Goal: Task Accomplishment & Management: Use online tool/utility

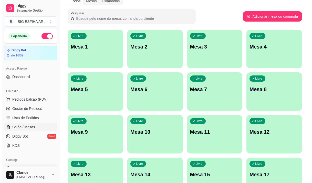
scroll to position [83, 0]
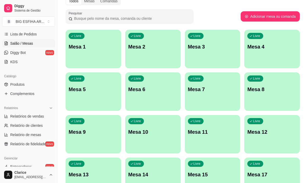
click at [159, 133] on p "Mesa 10" at bounding box center [152, 131] width 49 height 7
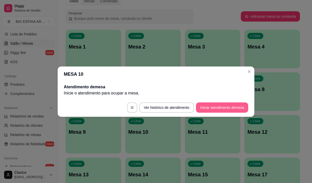
click at [216, 106] on button "Iniciar atendimento de mesa" at bounding box center [222, 107] width 52 height 10
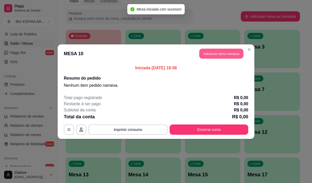
click at [229, 57] on button "Adicionar itens na mesa" at bounding box center [221, 53] width 44 height 10
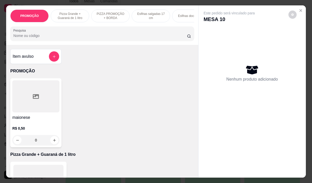
click at [97, 14] on p "PIZZA PROMOÇÃO + BORDA" at bounding box center [111, 16] width 30 height 8
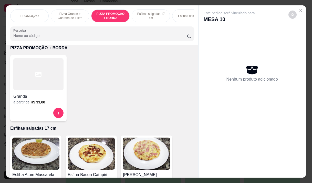
scroll to position [13, 0]
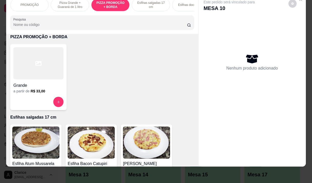
click at [31, 79] on div "Grande" at bounding box center [38, 83] width 50 height 9
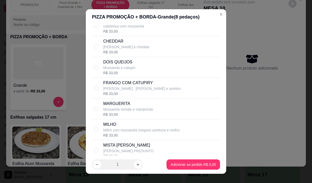
click at [143, 91] on p "[PERSON_NAME] , [PERSON_NAME] e azeiton" at bounding box center [142, 88] width 78 height 5
checkbox input "true"
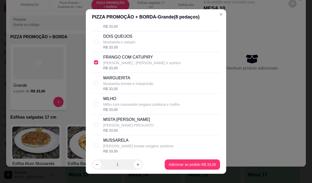
click at [130, 107] on p "Milho com mussarela oregano azeitona e molho" at bounding box center [141, 104] width 76 height 5
checkbox input "true"
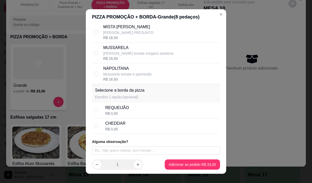
scroll to position [175, 0]
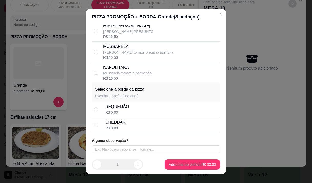
click at [124, 124] on div "CHEDDAR R$ 0,00" at bounding box center [161, 124] width 113 height 11
radio input "true"
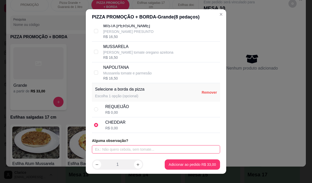
click at [118, 148] on input "text" at bounding box center [156, 149] width 128 height 8
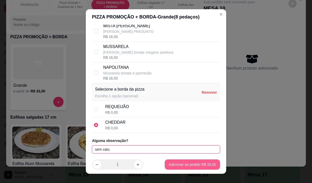
type input "sem catu"
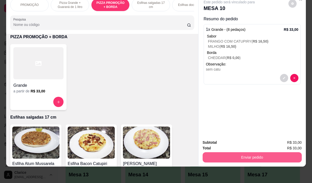
click at [228, 152] on button "Enviar pedido" at bounding box center [252, 157] width 99 height 10
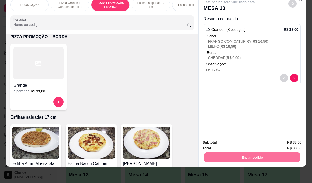
click at [287, 139] on button "Sim, quero registrar" at bounding box center [284, 141] width 38 height 10
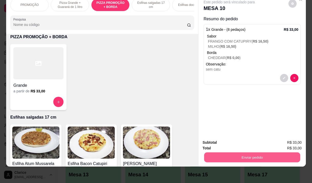
click at [235, 152] on button "Enviar pedido" at bounding box center [252, 157] width 96 height 10
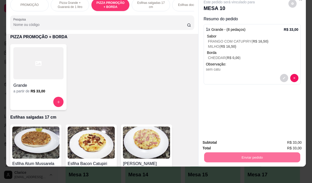
click at [240, 138] on button "Não registrar e enviar pedido" at bounding box center [234, 141] width 53 height 10
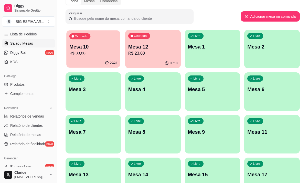
click at [90, 48] on p "Mesa 10" at bounding box center [93, 46] width 48 height 7
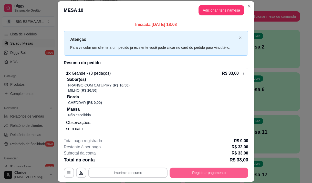
click at [198, 170] on button "Registrar pagamento" at bounding box center [209, 172] width 79 height 10
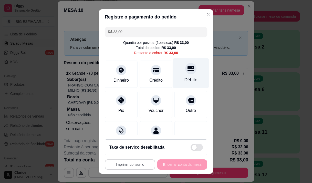
click at [185, 72] on div at bounding box center [190, 68] width 11 height 11
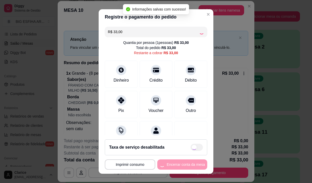
type input "R$ 0,00"
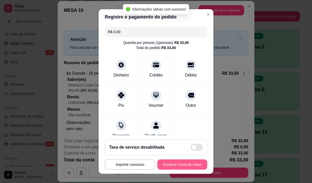
click at [178, 162] on button "Encerrar conta da mesa" at bounding box center [182, 164] width 50 height 10
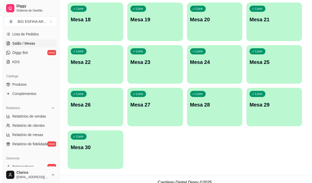
scroll to position [229, 0]
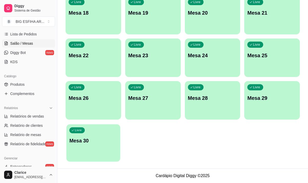
click at [84, 152] on div "Livre Mesa 30" at bounding box center [93, 139] width 54 height 31
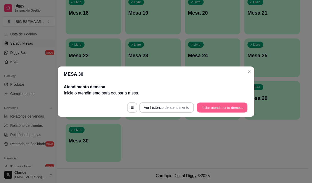
click at [215, 108] on button "Iniciar atendimento de mesa" at bounding box center [222, 107] width 51 height 10
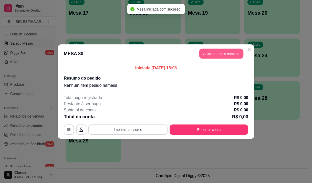
click at [207, 51] on button "Adicionar itens na mesa" at bounding box center [221, 53] width 44 height 10
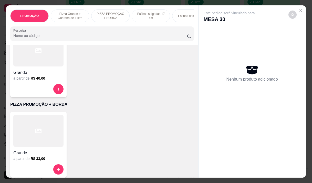
scroll to position [154, 0]
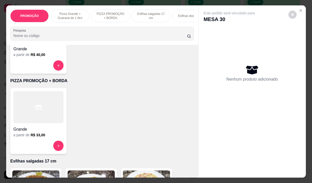
click at [26, 137] on div "a partir de R$ 33,00" at bounding box center [38, 134] width 50 height 5
click at [57, 144] on button "increase-product-quantity" at bounding box center [59, 146] width 10 height 10
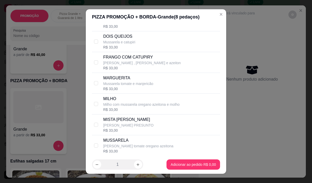
scroll to position [102, 0]
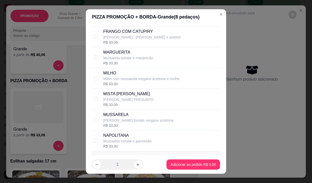
click at [136, 97] on p "MISTA [PERSON_NAME]" at bounding box center [128, 94] width 50 height 6
click at [97, 108] on div "MISTA BAURU MUSSARELA PRESUNTO R$ 33,00" at bounding box center [156, 99] width 128 height 21
checkbox input "true"
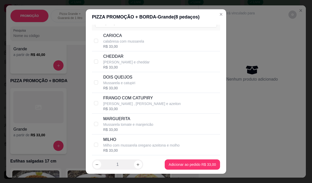
scroll to position [26, 0]
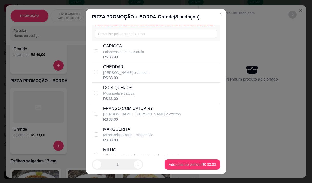
click at [123, 117] on p "[PERSON_NAME] , [PERSON_NAME] e azeiton" at bounding box center [142, 113] width 78 height 5
checkbox input "true"
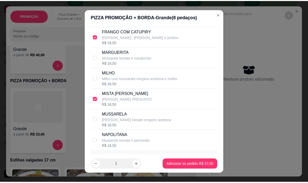
scroll to position [175, 0]
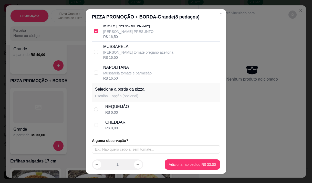
click at [119, 124] on div "CHEDDAR" at bounding box center [115, 122] width 20 height 6
radio input "true"
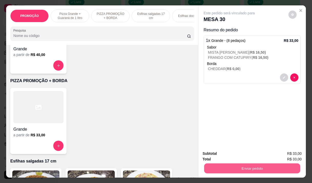
click at [251, 165] on button "Enviar pedido" at bounding box center [252, 168] width 96 height 10
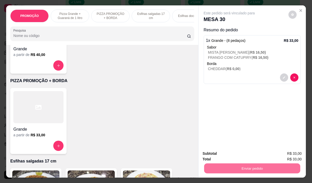
click at [236, 153] on button "Não registrar e enviar pedido" at bounding box center [235, 153] width 52 height 9
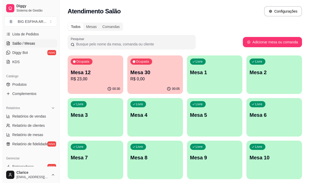
scroll to position [26, 0]
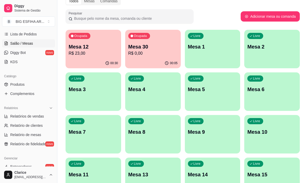
click at [155, 56] on div "Ocupada Mesa 30 R$ 0,00" at bounding box center [153, 44] width 56 height 28
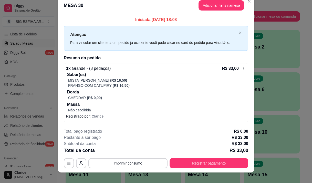
scroll to position [13, 0]
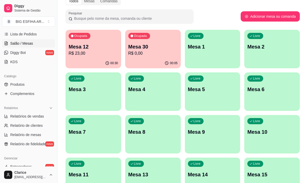
click at [87, 53] on p "R$ 23,00" at bounding box center [93, 53] width 49 height 6
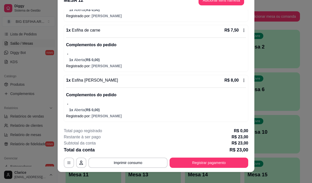
scroll to position [15, 0]
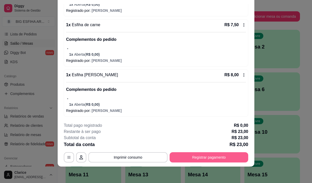
click at [204, 157] on button "Registrar pagamento" at bounding box center [209, 157] width 79 height 10
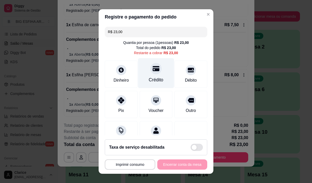
click at [146, 74] on div "Crédito" at bounding box center [156, 73] width 36 height 30
type input "R$ 0,00"
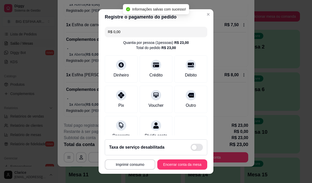
scroll to position [43, 0]
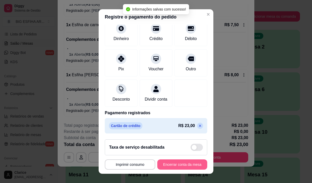
click at [167, 162] on button "Encerrar conta da mesa" at bounding box center [182, 164] width 50 height 10
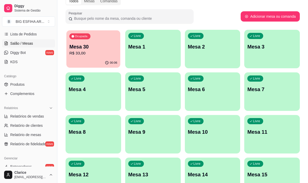
click at [84, 48] on p "Mesa 30" at bounding box center [93, 46] width 48 height 7
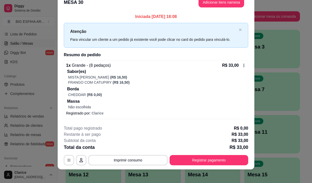
scroll to position [13, 0]
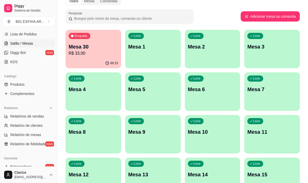
click at [95, 48] on p "Mesa 30" at bounding box center [93, 46] width 49 height 7
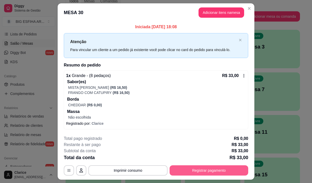
click at [209, 170] on button "Registrar pagamento" at bounding box center [209, 170] width 79 height 10
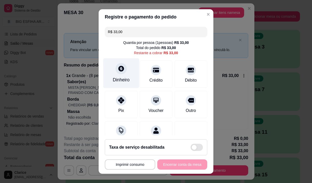
click at [112, 71] on div "Dinheiro" at bounding box center [121, 73] width 36 height 30
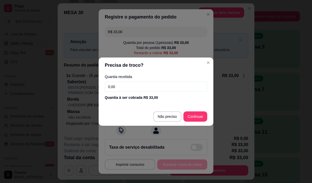
click at [142, 87] on input "0,00" at bounding box center [156, 86] width 102 height 10
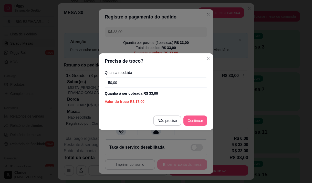
type input "50,00"
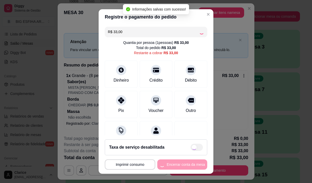
type input "R$ 0,00"
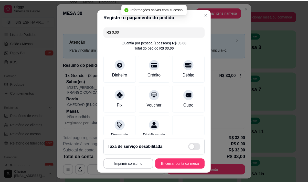
scroll to position [43, 0]
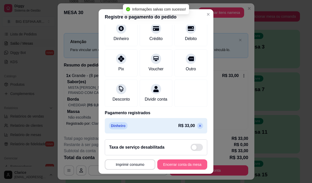
click at [176, 163] on button "Encerrar conta da mesa" at bounding box center [182, 164] width 50 height 10
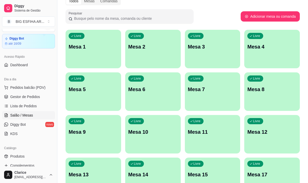
scroll to position [7, 0]
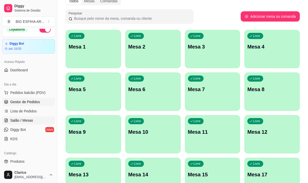
click at [36, 101] on span "Gestor de Pedidos" at bounding box center [25, 101] width 30 height 5
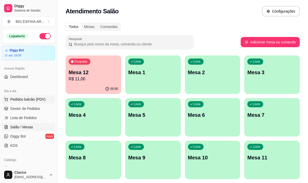
click at [20, 100] on span "Pedidos balcão (PDV)" at bounding box center [27, 99] width 35 height 5
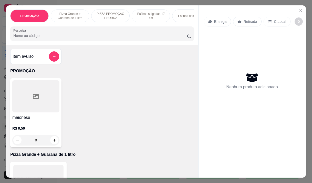
click at [216, 20] on p "Entrega" at bounding box center [220, 21] width 13 height 5
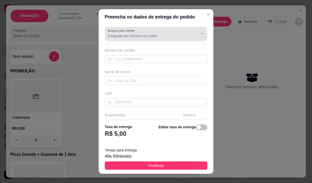
click at [132, 34] on input "Busque pelo cliente" at bounding box center [149, 35] width 82 height 5
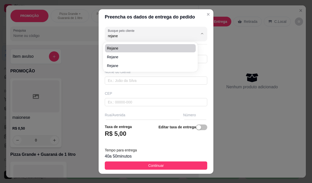
click at [126, 50] on span "Rejane" at bounding box center [147, 48] width 81 height 5
type input "Rejane"
type input "85997728596"
type input "Rejane"
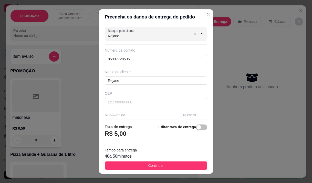
type input "Rejane"
click at [125, 39] on div "Busque pelo cliente Rejane" at bounding box center [156, 34] width 102 height 14
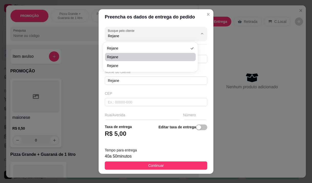
click at [121, 55] on span "Rejane" at bounding box center [147, 56] width 81 height 5
type input "85987906428"
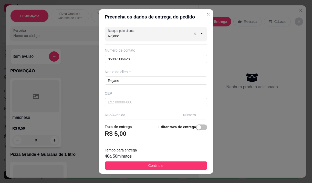
click at [123, 37] on input "Rejane" at bounding box center [149, 35] width 82 height 5
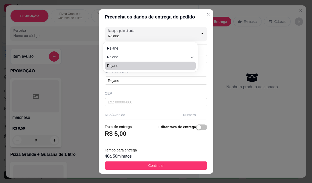
click at [117, 64] on span "rejane" at bounding box center [147, 65] width 81 height 5
type input "rejane"
type input "85989159926"
type input "rejane"
type input "[PERSON_NAME] 158"
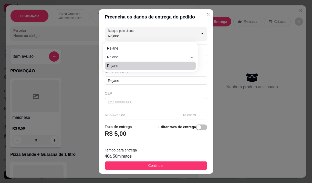
type input "[GEOGRAPHIC_DATA]"
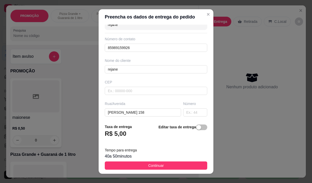
scroll to position [1, 0]
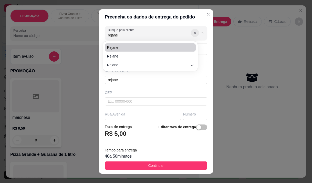
click at [193, 34] on icon "Show suggestions" at bounding box center [195, 33] width 4 height 4
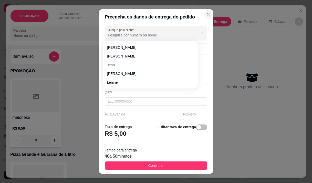
click at [206, 13] on icon "Close" at bounding box center [208, 14] width 4 height 4
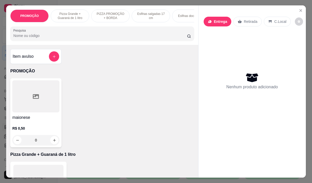
click at [206, 17] on div "Entrega" at bounding box center [218, 22] width 28 height 10
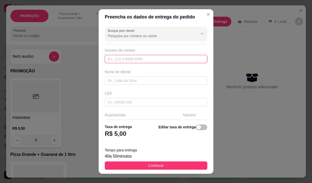
click at [117, 57] on input "text" at bounding box center [156, 59] width 102 height 8
type input "[PHONE_NUMBER]"
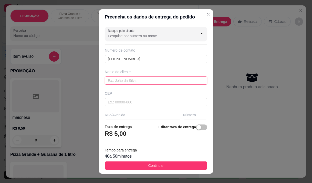
click at [125, 80] on input "text" at bounding box center [156, 80] width 102 height 8
type input "rejane"
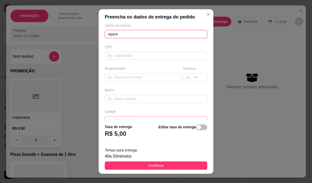
scroll to position [77, 0]
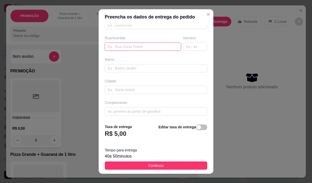
paste input "[STREET_ADDRESS][PERSON_NAME]"
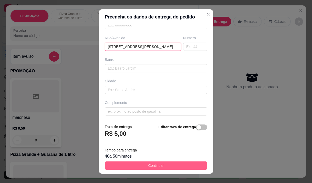
type input "[STREET_ADDRESS][PERSON_NAME]"
click at [132, 164] on button "Continuar" at bounding box center [156, 165] width 102 height 8
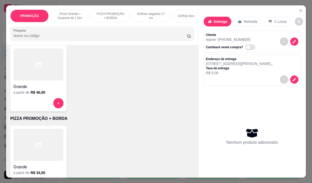
scroll to position [128, 0]
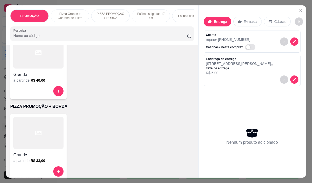
click at [17, 169] on div at bounding box center [38, 171] width 50 height 10
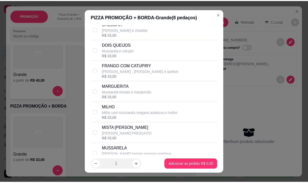
scroll to position [77, 0]
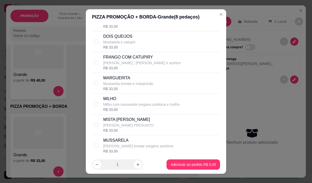
click at [127, 122] on p "MISTA [PERSON_NAME]" at bounding box center [128, 119] width 50 height 6
checkbox input "true"
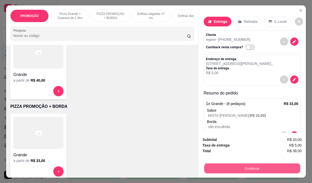
click at [261, 166] on button "Continuar" at bounding box center [252, 168] width 96 height 10
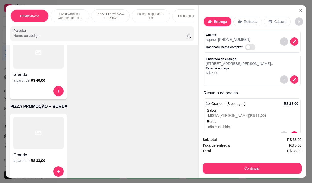
click at [112, 68] on div "Dinheiro" at bounding box center [121, 68] width 36 height 30
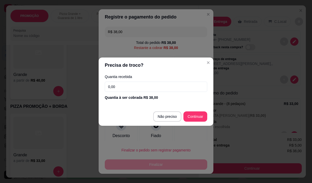
click at [130, 85] on input "0,00" at bounding box center [156, 86] width 102 height 10
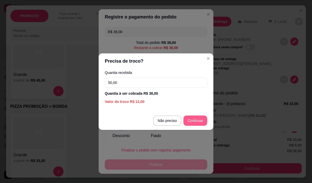
type input "50,00"
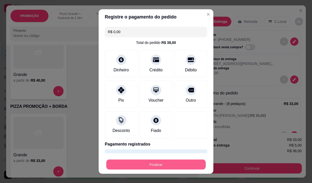
click at [174, 165] on button "Finalizar" at bounding box center [155, 164] width 99 height 10
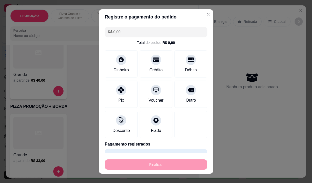
type input "-R$ 38,00"
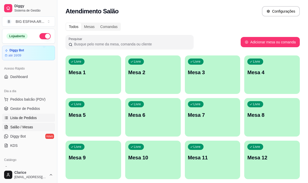
click at [30, 117] on span "Lista de Pedidos" at bounding box center [23, 117] width 27 height 5
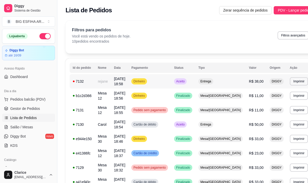
click at [100, 81] on td "rejane" at bounding box center [103, 81] width 16 height 14
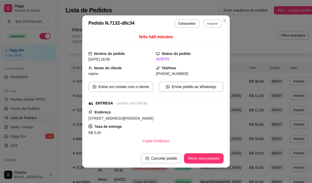
click at [205, 23] on button "Imprimir" at bounding box center [213, 23] width 18 height 8
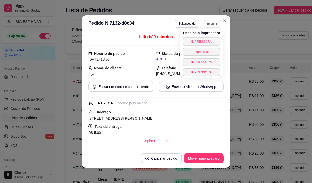
click at [201, 39] on button "IMPRESSORA" at bounding box center [201, 41] width 37 height 8
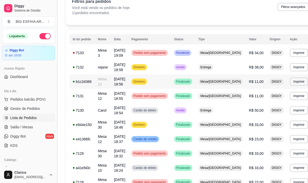
scroll to position [77, 0]
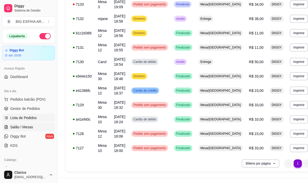
click at [30, 125] on span "Salão / Mesas" at bounding box center [21, 126] width 23 height 5
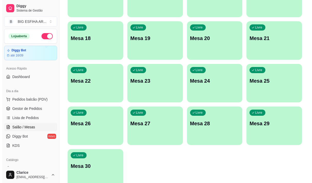
scroll to position [229, 0]
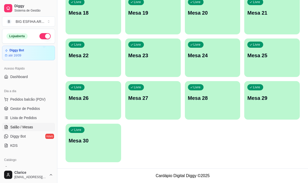
click at [90, 155] on div "Livre Mesa 30" at bounding box center [94, 139] width 56 height 32
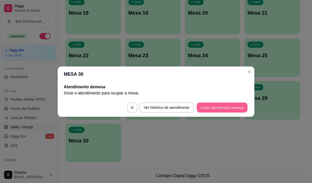
click at [223, 105] on button "Iniciar atendimento de mesa" at bounding box center [222, 107] width 51 height 10
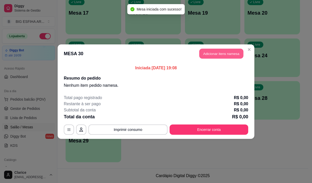
click at [220, 52] on button "Adicionar itens na mesa" at bounding box center [221, 53] width 44 height 10
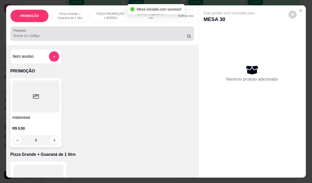
click at [81, 38] on input "Pesquisa" at bounding box center [100, 35] width 174 height 5
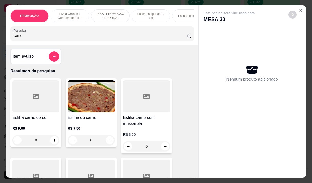
type input "carne"
click at [84, 128] on p "R$ 7,50" at bounding box center [91, 127] width 47 height 5
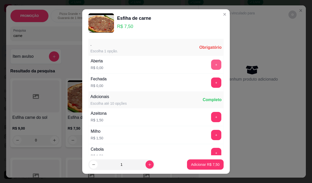
click at [211, 64] on button "+" at bounding box center [216, 64] width 10 height 10
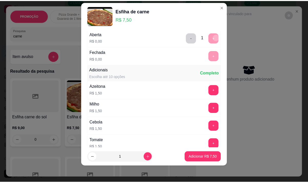
scroll to position [55, 0]
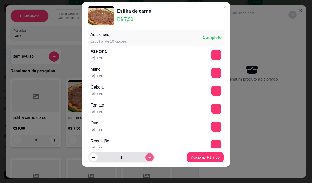
click at [148, 155] on icon "increase-product-quantity" at bounding box center [150, 157] width 4 height 4
type input "2"
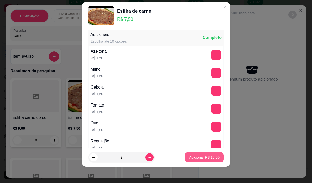
click at [191, 153] on button "Adicionar R$ 15,00" at bounding box center [204, 157] width 39 height 10
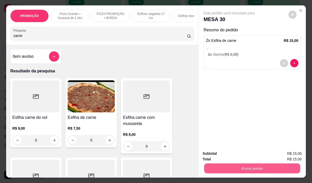
click at [237, 163] on button "Enviar pedido" at bounding box center [252, 168] width 96 height 10
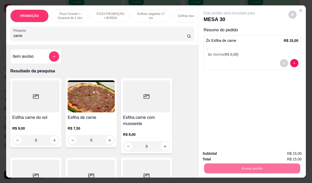
click at [242, 154] on button "Não registrar e enviar pedido" at bounding box center [234, 154] width 53 height 10
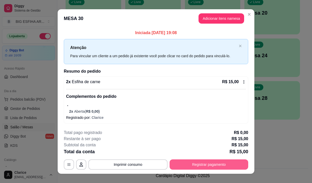
click at [199, 164] on button "Registrar pagamento" at bounding box center [209, 164] width 79 height 10
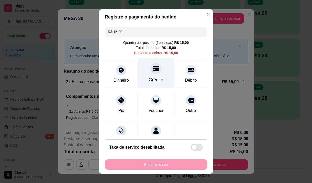
click at [151, 80] on div "Crédito" at bounding box center [156, 79] width 15 height 7
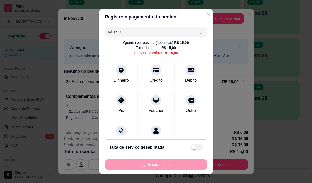
type input "R$ 0,00"
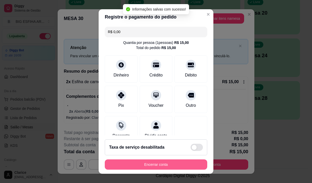
click at [164, 163] on button "Encerrar conta" at bounding box center [156, 164] width 102 height 10
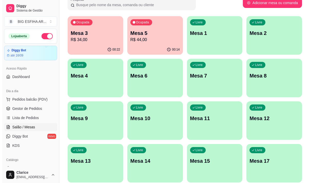
scroll to position [0, 0]
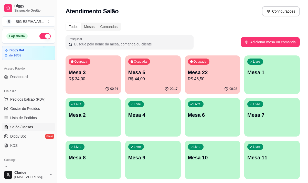
click at [203, 86] on div "00:02" at bounding box center [213, 89] width 56 height 10
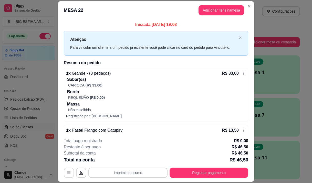
click at [69, 173] on icon "button" at bounding box center [69, 172] width 4 height 4
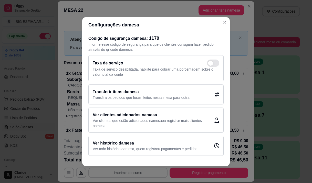
click at [124, 93] on h2 "Transferir itens da mesa" at bounding box center [141, 92] width 97 height 6
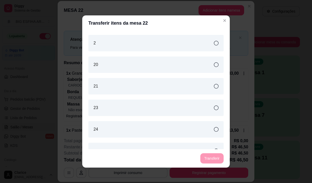
scroll to position [205, 0]
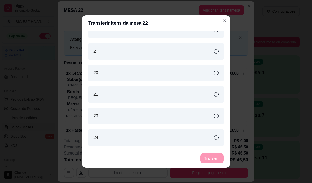
click at [152, 47] on div "2" at bounding box center [155, 51] width 135 height 16
click at [209, 156] on button "Transferir" at bounding box center [212, 158] width 23 height 10
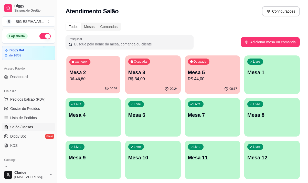
click at [96, 71] on p "Mesa 2" at bounding box center [93, 72] width 48 height 7
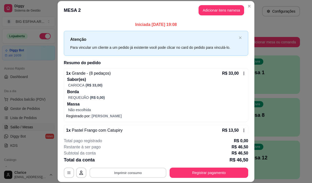
click at [144, 170] on button "Imprimir consumo" at bounding box center [128, 172] width 77 height 10
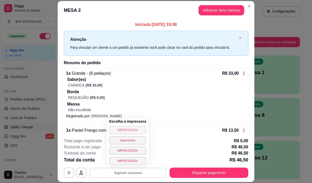
click at [131, 128] on button "IMPRESSORA" at bounding box center [127, 130] width 37 height 8
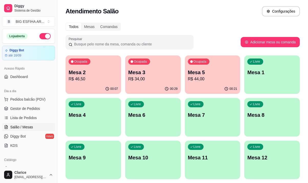
click at [92, 103] on div "Livre Mesa 4" at bounding box center [94, 114] width 56 height 32
click at [152, 78] on p "R$ 34,00" at bounding box center [153, 79] width 48 height 6
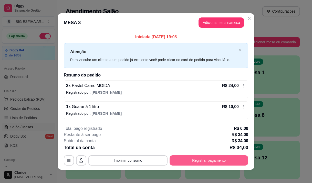
click at [195, 162] on button "Registrar pagamento" at bounding box center [209, 160] width 79 height 10
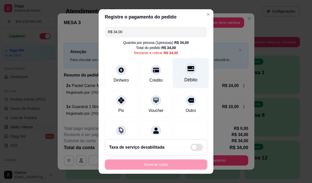
click at [175, 81] on div "Débito" at bounding box center [191, 73] width 36 height 30
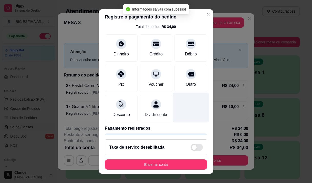
type input "R$ 0,00"
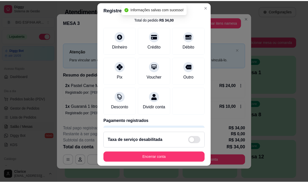
scroll to position [7, 0]
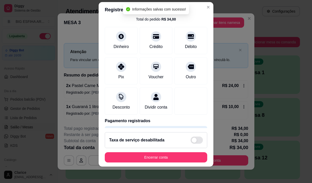
click at [167, 166] on footer "Taxa de serviço desabilitada Encerrar conta" at bounding box center [156, 147] width 115 height 38
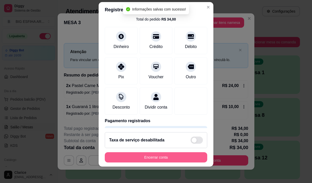
click at [165, 158] on button "Encerrar conta" at bounding box center [156, 157] width 102 height 10
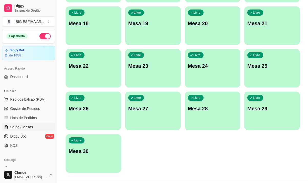
scroll to position [229, 0]
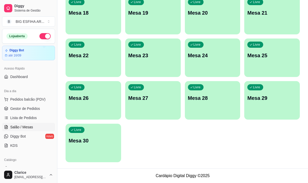
click at [97, 153] on div "Livre Mesa 30" at bounding box center [94, 139] width 56 height 32
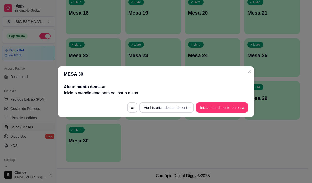
click at [220, 107] on button "Iniciar atendimento de mesa" at bounding box center [222, 107] width 52 height 10
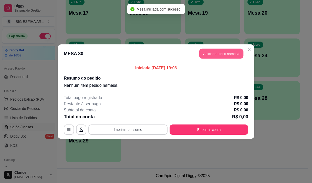
click at [228, 49] on button "Adicionar itens na mesa" at bounding box center [221, 53] width 44 height 10
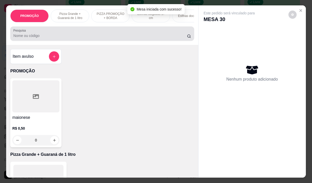
click at [78, 37] on input "Pesquisa" at bounding box center [100, 35] width 174 height 5
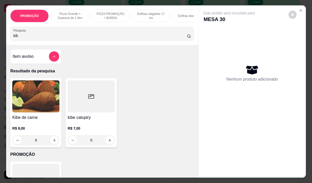
type input "kib"
click at [42, 112] on img at bounding box center [35, 96] width 47 height 32
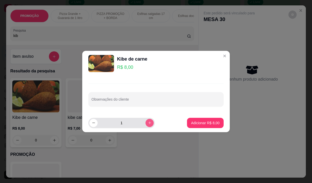
click at [148, 121] on icon "increase-product-quantity" at bounding box center [150, 123] width 4 height 4
type input "2"
click at [181, 121] on footer "2 Adicionar R$ 16,00" at bounding box center [156, 122] width 148 height 18
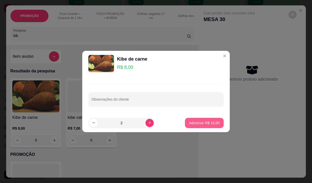
click at [186, 121] on button "Adicionar R$ 16,00" at bounding box center [204, 123] width 39 height 10
type input "2"
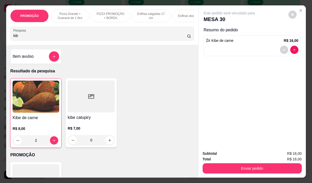
click at [81, 127] on div "R$ 7,00 0" at bounding box center [91, 132] width 47 height 25
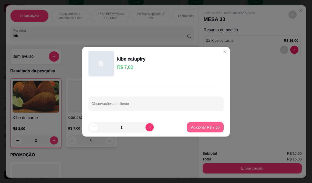
click at [209, 129] on p "Adicionar R$ 7,00" at bounding box center [205, 126] width 28 height 5
type input "1"
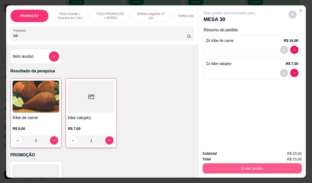
click at [248, 164] on button "Enviar pedido" at bounding box center [252, 168] width 99 height 10
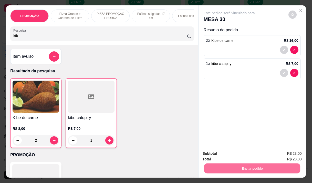
click at [233, 154] on button "Não registrar e enviar pedido" at bounding box center [235, 153] width 52 height 9
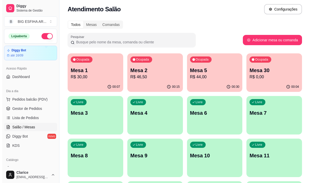
scroll to position [0, 0]
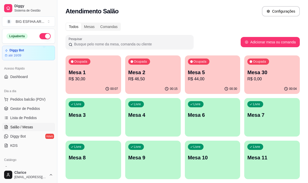
click at [204, 73] on p "Mesa 5" at bounding box center [212, 72] width 49 height 7
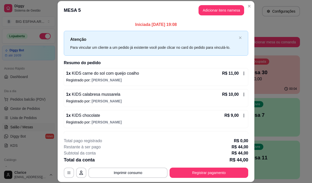
click at [204, 179] on footer "**********" at bounding box center [156, 157] width 197 height 48
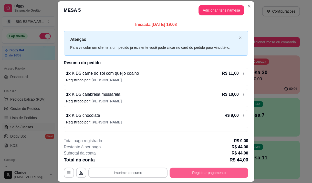
click at [205, 169] on button "Registrar pagamento" at bounding box center [209, 172] width 79 height 10
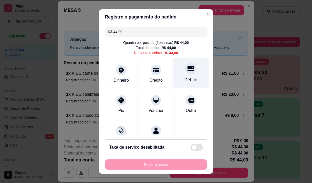
click at [175, 81] on div "Débito" at bounding box center [191, 73] width 36 height 30
type input "R$ 0,00"
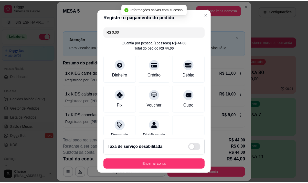
scroll to position [43, 0]
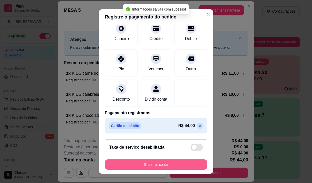
click at [151, 164] on button "Encerrar conta" at bounding box center [156, 164] width 102 height 10
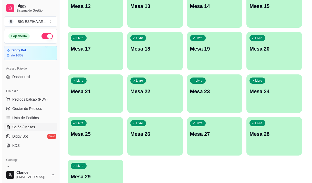
scroll to position [229, 0]
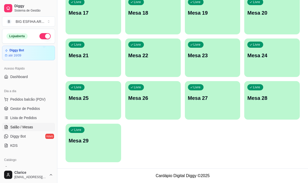
click at [99, 135] on div "Livre Mesa 29" at bounding box center [94, 139] width 56 height 32
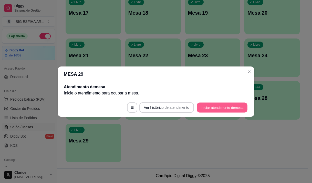
click at [236, 103] on button "Iniciar atendimento de mesa" at bounding box center [222, 107] width 51 height 10
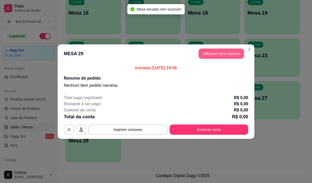
click at [227, 58] on button "Adicionar itens na mesa" at bounding box center [221, 53] width 46 height 10
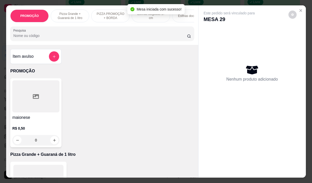
click at [104, 43] on div "PROMOÇÃO Pizza Grande + Guaraná de 1 litro PIZZA PROMOÇÃO + BORDA Esfihas salga…" at bounding box center [102, 24] width 192 height 39
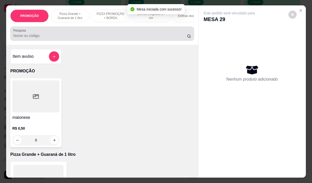
click at [104, 38] on input "Pesquisa" at bounding box center [100, 35] width 174 height 5
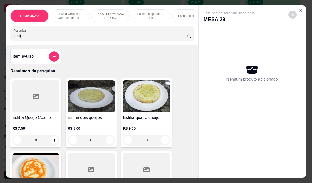
type input "queij"
click at [32, 118] on h4 "Esfiha Queijo Coalho" at bounding box center [35, 117] width 47 height 6
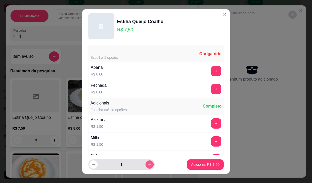
click at [146, 163] on button "increase-product-quantity" at bounding box center [149, 164] width 8 height 8
type input "2"
click at [211, 87] on button "+" at bounding box center [216, 89] width 10 height 10
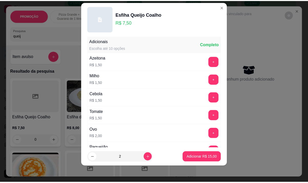
scroll to position [55, 0]
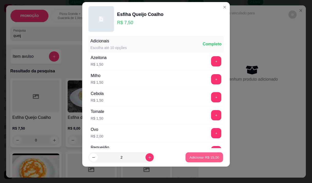
click at [201, 158] on p "Adicionar R$ 15,00" at bounding box center [205, 157] width 30 height 5
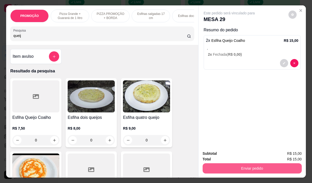
click at [251, 166] on button "Enviar pedido" at bounding box center [252, 168] width 99 height 10
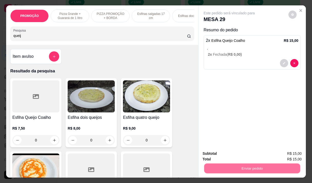
click at [239, 155] on button "Não registrar e enviar pedido" at bounding box center [234, 154] width 53 height 10
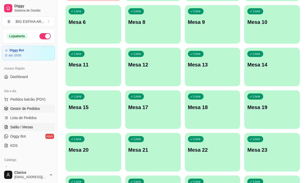
scroll to position [127, 0]
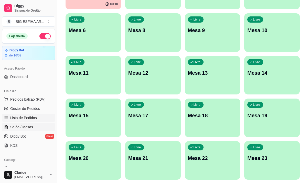
click at [29, 118] on span "Lista de Pedidos" at bounding box center [23, 117] width 27 height 5
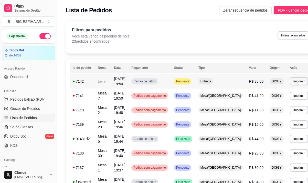
click at [103, 85] on td "Leila" at bounding box center [103, 81] width 16 height 14
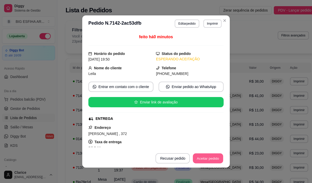
click at [205, 160] on button "Aceitar pedido" at bounding box center [208, 158] width 30 height 10
click at [208, 158] on button "Mover para preparo" at bounding box center [203, 158] width 38 height 10
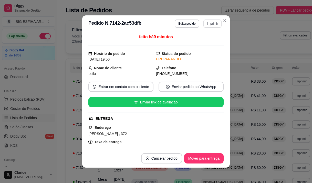
click at [205, 25] on button "Imprimir" at bounding box center [212, 23] width 18 height 8
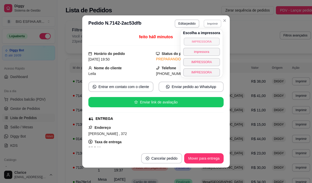
click at [200, 42] on button "IMPRESSORA" at bounding box center [202, 41] width 36 height 8
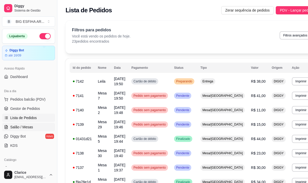
click at [24, 126] on span "Salão / Mesas" at bounding box center [21, 126] width 23 height 5
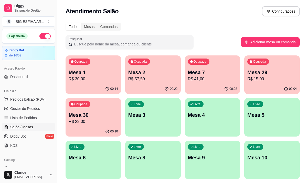
click at [254, 79] on p "R$ 15,00" at bounding box center [271, 79] width 49 height 6
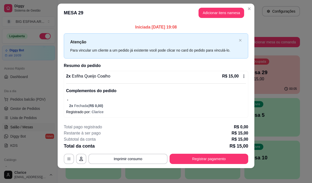
scroll to position [7, 0]
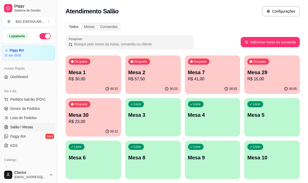
click at [82, 117] on p "Mesa 30" at bounding box center [93, 114] width 49 height 7
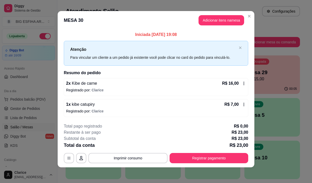
scroll to position [3, 0]
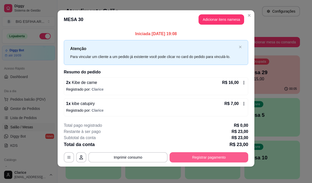
click at [230, 159] on button "Registrar pagamento" at bounding box center [209, 157] width 79 height 10
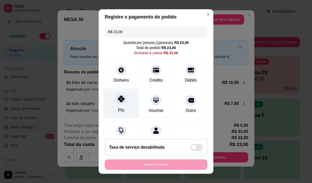
click at [118, 104] on div "Pix" at bounding box center [121, 103] width 36 height 30
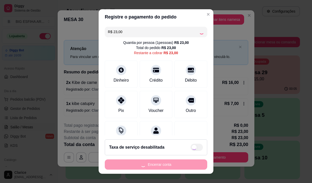
type input "R$ 0,00"
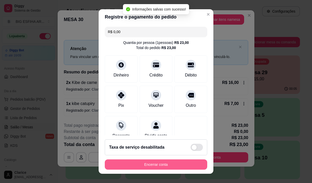
click at [172, 163] on button "Encerrar conta" at bounding box center [156, 164] width 102 height 10
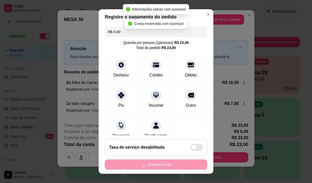
scroll to position [0, 0]
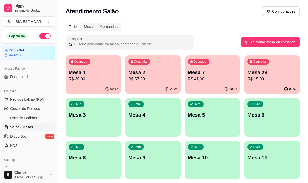
click at [146, 76] on p "R$ 57,50" at bounding box center [152, 79] width 49 height 6
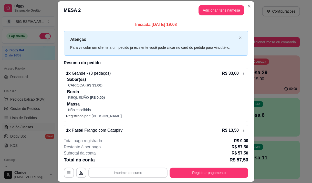
click at [108, 170] on button "Imprimir consumo" at bounding box center [127, 172] width 79 height 10
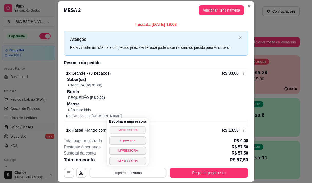
click at [122, 131] on button "IMPRESSORA" at bounding box center [128, 130] width 36 height 8
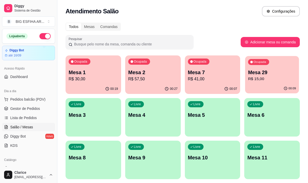
click at [261, 81] on p "R$ 15,00" at bounding box center [272, 79] width 48 height 6
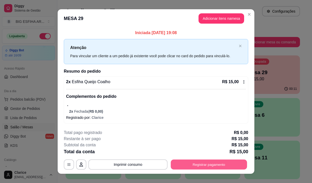
click at [211, 164] on button "Registrar pagamento" at bounding box center [209, 164] width 76 height 10
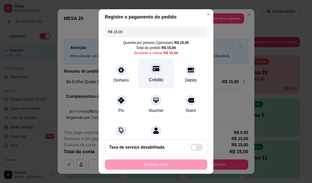
click at [149, 80] on div "Crédito" at bounding box center [156, 79] width 15 height 7
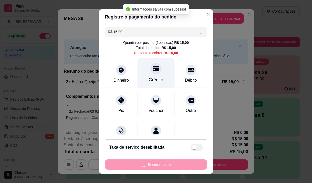
type input "R$ 0,00"
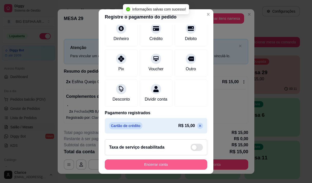
scroll to position [43, 0]
click at [140, 167] on button "Encerrar conta" at bounding box center [156, 164] width 102 height 10
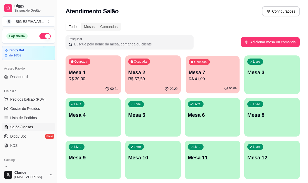
click at [214, 75] on p "Mesa 7" at bounding box center [212, 72] width 48 height 7
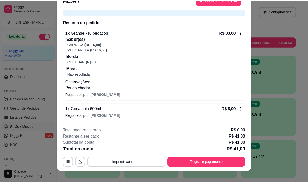
scroll to position [15, 0]
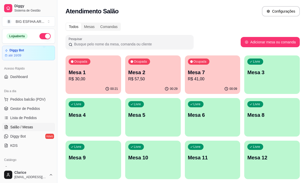
click at [0, 117] on div "Dia a dia Pedidos balcão (PDV) Gestor de Pedidos Lista de Pedidos Salão / Mesas…" at bounding box center [28, 118] width 57 height 67
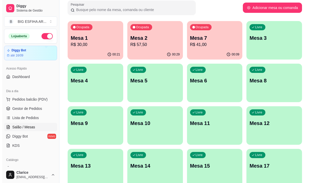
scroll to position [0, 0]
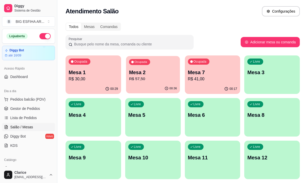
click at [156, 75] on p "Mesa 2" at bounding box center [153, 72] width 48 height 7
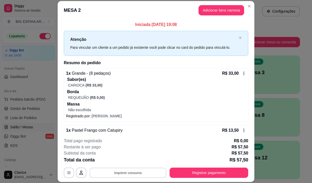
click at [129, 172] on button "Imprimir consumo" at bounding box center [128, 172] width 77 height 10
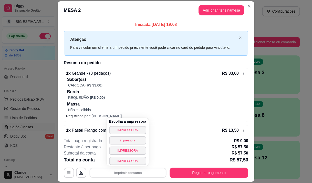
scroll to position [26, 0]
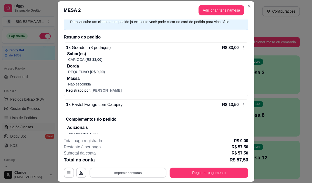
click at [168, 100] on div "1 x Pastel Frango com Catupiry R$ 13,50 Complementos do pedido Adicionais 1 x M…" at bounding box center [156, 122] width 184 height 47
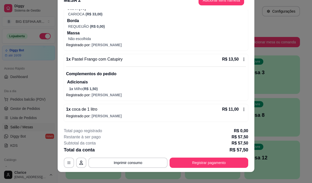
scroll to position [15, 0]
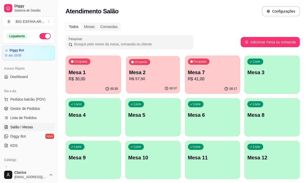
click at [150, 80] on p "R$ 57,50" at bounding box center [153, 79] width 48 height 6
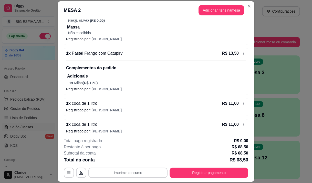
scroll to position [82, 0]
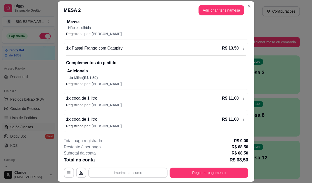
click at [130, 174] on button "Imprimir consumo" at bounding box center [127, 172] width 79 height 10
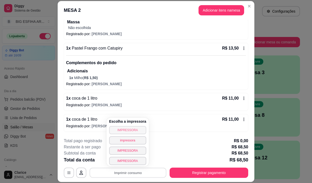
click at [131, 130] on button "IMPRESSORA" at bounding box center [127, 130] width 37 height 8
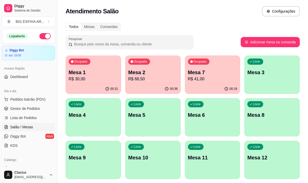
click at [152, 80] on p "R$ 68,50" at bounding box center [152, 79] width 49 height 6
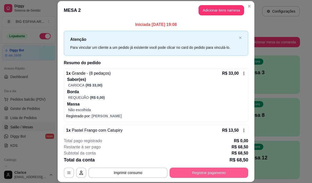
click at [198, 171] on button "Registrar pagamento" at bounding box center [209, 172] width 79 height 10
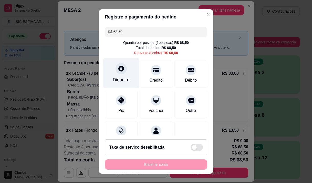
click at [116, 74] on div "Dinheiro" at bounding box center [121, 73] width 36 height 30
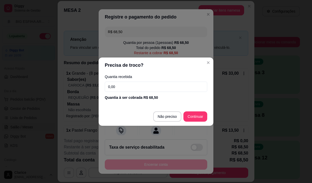
click at [124, 84] on input "0,00" at bounding box center [156, 86] width 102 height 10
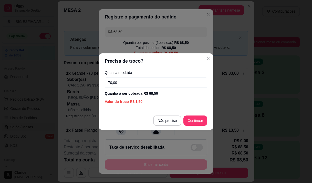
type input "70,00"
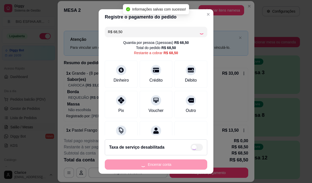
type input "R$ 0,00"
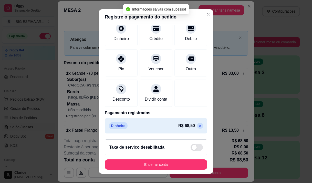
scroll to position [43, 0]
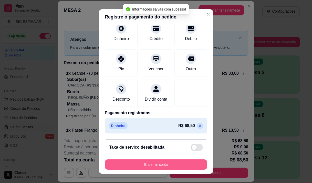
click at [177, 162] on button "Encerrar conta" at bounding box center [156, 164] width 102 height 10
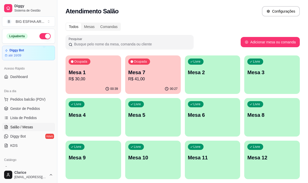
click at [97, 77] on p "R$ 30,00" at bounding box center [93, 79] width 49 height 6
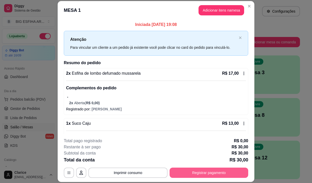
click at [197, 172] on button "Registrar pagamento" at bounding box center [209, 172] width 79 height 10
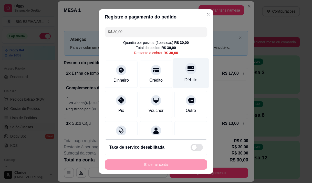
click at [187, 73] on div "Débito" at bounding box center [191, 73] width 36 height 30
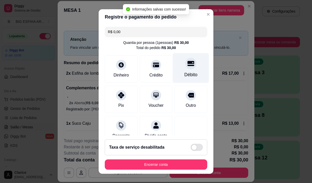
type input "R$ 0,00"
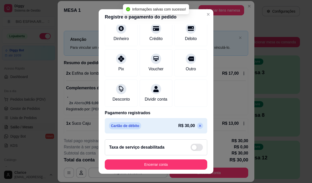
click at [172, 161] on button "Encerrar conta" at bounding box center [156, 164] width 102 height 10
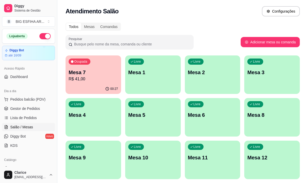
click at [104, 79] on p "R$ 41,00" at bounding box center [93, 79] width 49 height 6
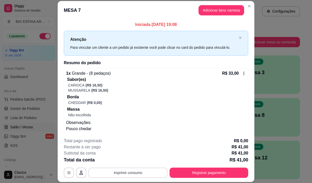
click at [130, 171] on button "Imprimir consumo" at bounding box center [127, 172] width 79 height 10
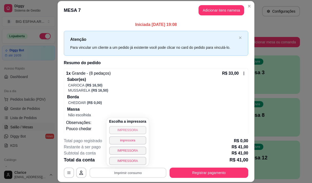
click at [130, 131] on button "IMPRESSORA" at bounding box center [127, 130] width 37 height 8
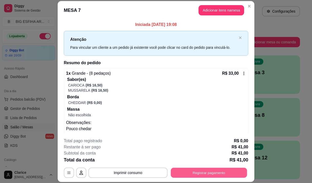
click at [206, 169] on button "Registrar pagamento" at bounding box center [209, 172] width 76 height 10
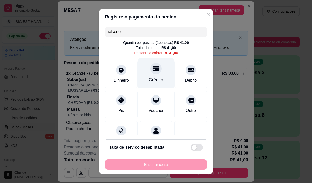
click at [150, 72] on div at bounding box center [155, 68] width 11 height 11
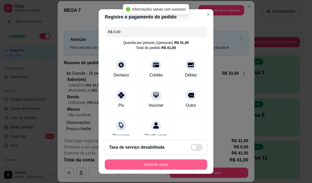
type input "R$ 0,00"
click at [174, 164] on button "Encerrar conta" at bounding box center [155, 164] width 99 height 10
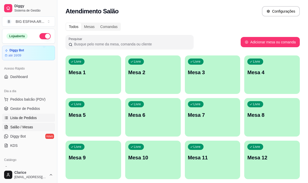
click at [27, 114] on link "Lista de Pedidos" at bounding box center [28, 117] width 53 height 8
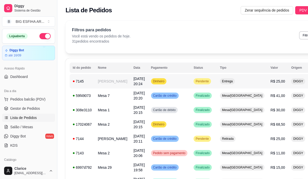
click at [104, 85] on td "[PERSON_NAME]" at bounding box center [113, 81] width 36 height 14
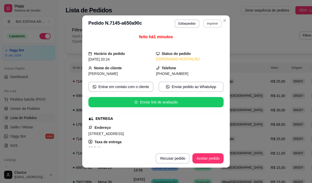
click at [212, 22] on button "Imprimir" at bounding box center [212, 23] width 18 height 8
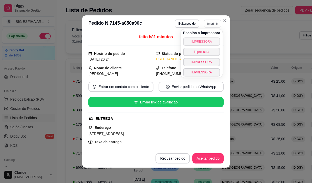
click at [204, 42] on button "IMPRESSORA" at bounding box center [201, 41] width 37 height 8
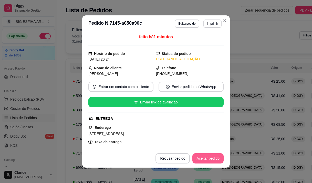
click at [214, 158] on button "Aceitar pedido" at bounding box center [207, 158] width 31 height 10
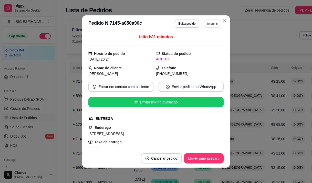
click at [209, 26] on button "Imprimir" at bounding box center [213, 23] width 18 height 8
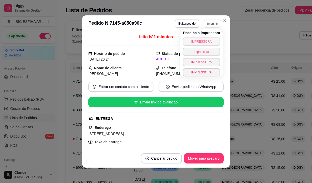
click at [196, 41] on button "IMPRESSORA" at bounding box center [201, 41] width 37 height 8
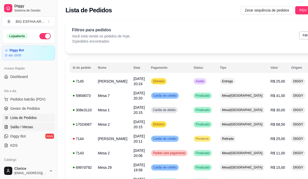
click at [28, 124] on link "Salão / Mesas" at bounding box center [28, 127] width 53 height 8
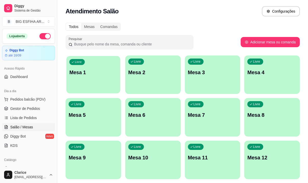
click at [97, 78] on div "Livre Mesa 1" at bounding box center [93, 71] width 54 height 31
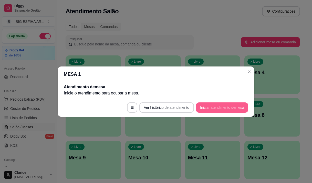
click at [224, 112] on button "Iniciar atendimento de mesa" at bounding box center [222, 107] width 52 height 10
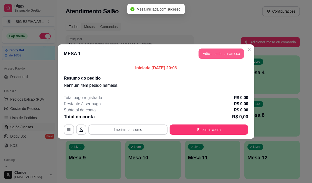
click at [216, 52] on button "Adicionar itens na mesa" at bounding box center [221, 53] width 46 height 10
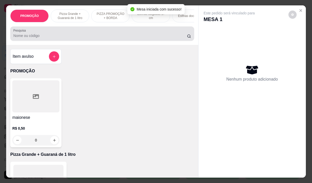
click at [105, 34] on div at bounding box center [101, 33] width 177 height 10
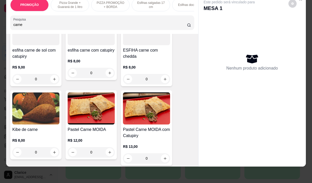
scroll to position [256, 0]
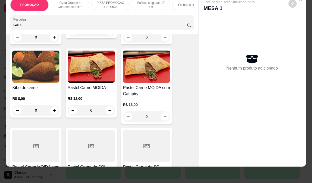
type input "carne"
click at [86, 94] on div "R$ 12,00 0" at bounding box center [91, 103] width 47 height 25
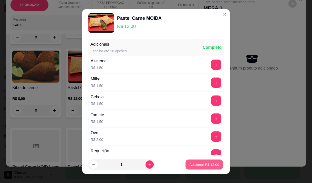
click at [189, 162] on button "Adicionar R$ 12,00" at bounding box center [204, 164] width 38 height 10
type input "1"
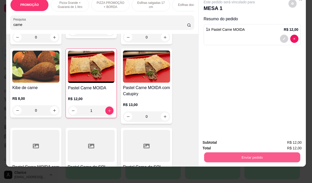
click at [257, 152] on button "Enviar pedido" at bounding box center [252, 157] width 96 height 10
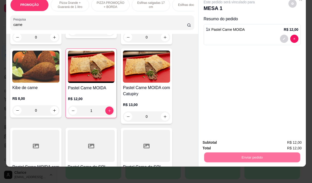
click at [243, 141] on button "Não registrar e enviar pedido" at bounding box center [235, 140] width 52 height 9
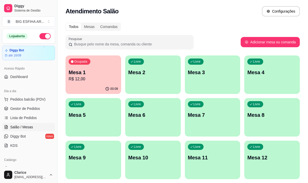
click at [78, 73] on p "Mesa 1" at bounding box center [93, 72] width 49 height 7
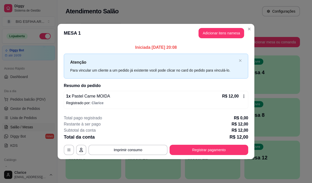
click at [211, 37] on button "Adicionar itens na mesa" at bounding box center [221, 33] width 46 height 10
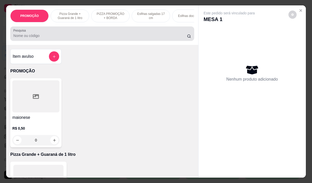
click at [72, 37] on input "Pesquisa" at bounding box center [100, 35] width 174 height 5
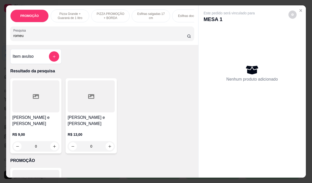
type input "romeu"
click at [26, 118] on h4 "[PERSON_NAME] e [PERSON_NAME]" at bounding box center [35, 120] width 47 height 12
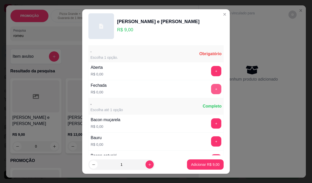
click at [211, 92] on button "+" at bounding box center [216, 89] width 10 height 10
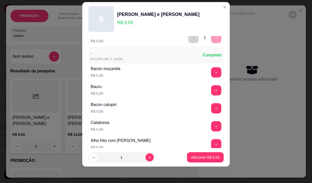
scroll to position [55, 0]
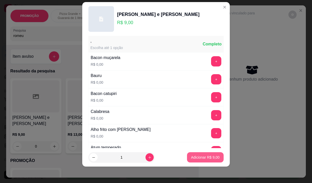
click at [191, 156] on p "Adicionar R$ 9,00" at bounding box center [205, 156] width 28 height 5
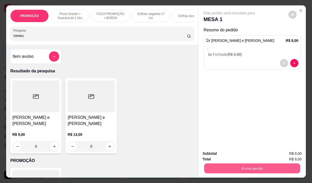
click at [239, 165] on button "Enviar pedido" at bounding box center [252, 168] width 96 height 10
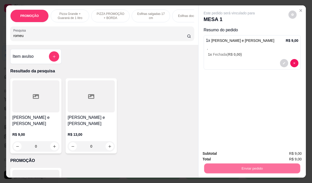
click at [238, 150] on button "Não registrar e enviar pedido" at bounding box center [234, 154] width 53 height 10
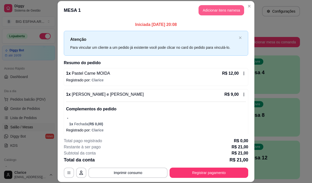
click at [211, 10] on button "Adicionar itens na mesa" at bounding box center [221, 10] width 46 height 10
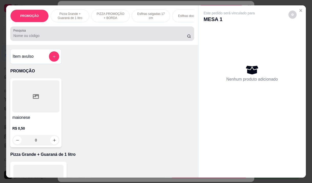
click at [54, 37] on input "Pesquisa" at bounding box center [100, 35] width 174 height 5
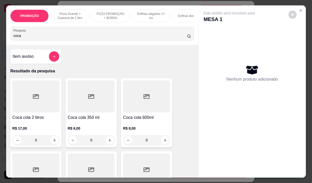
type input "coca"
click at [86, 117] on h4 "Coca cola 350 ml" at bounding box center [91, 117] width 47 height 6
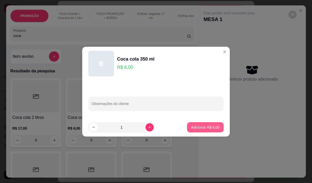
click at [200, 129] on p "Adicionar R$ 6,00" at bounding box center [205, 126] width 28 height 5
type input "1"
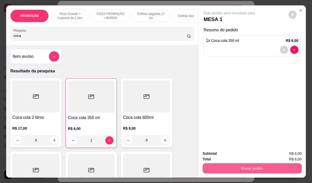
click at [231, 168] on button "Enviar pedido" at bounding box center [252, 168] width 99 height 10
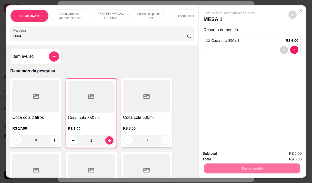
click at [233, 156] on button "Não registrar e enviar pedido" at bounding box center [234, 154] width 53 height 10
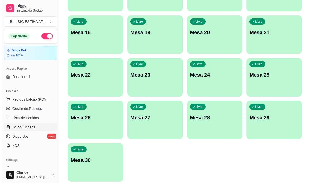
scroll to position [229, 0]
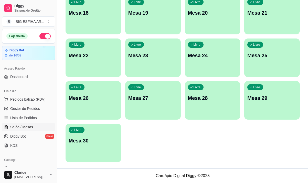
click at [94, 146] on div "Livre Mesa 30" at bounding box center [94, 139] width 56 height 32
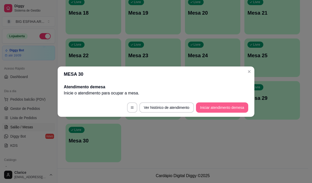
click at [216, 108] on button "Iniciar atendimento de mesa" at bounding box center [222, 107] width 52 height 10
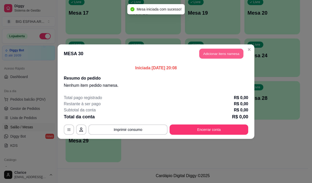
click at [226, 53] on button "Adicionar itens na mesa" at bounding box center [221, 53] width 44 height 10
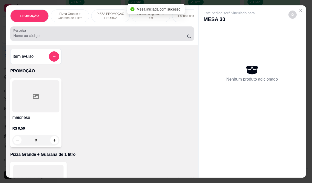
click at [114, 38] on input "Pesquisa" at bounding box center [100, 35] width 174 height 5
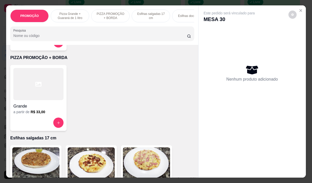
scroll to position [179, 0]
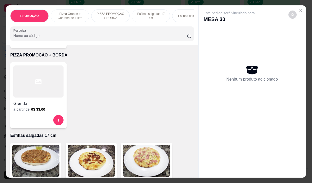
click at [37, 112] on h6 "R$ 33,00" at bounding box center [37, 109] width 15 height 5
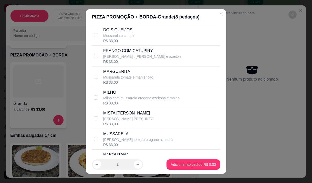
scroll to position [102, 0]
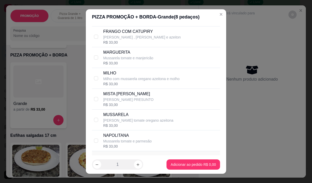
click at [131, 55] on p "MARGUERITA" at bounding box center [128, 52] width 50 height 6
checkbox input "true"
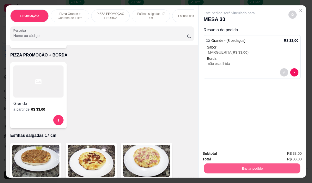
click at [253, 164] on button "Enviar pedido" at bounding box center [252, 168] width 96 height 10
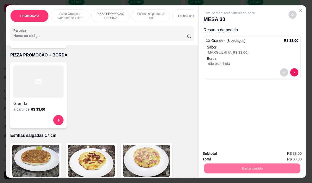
click at [243, 151] on button "Não registrar e enviar pedido" at bounding box center [234, 154] width 53 height 10
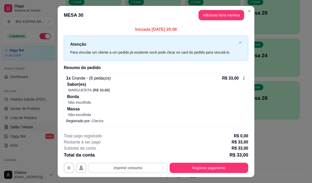
click at [120, 164] on button "Imprimir consumo" at bounding box center [127, 167] width 79 height 10
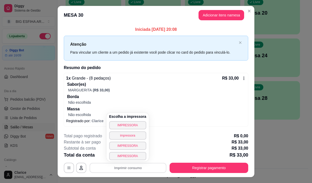
drag, startPoint x: 118, startPoint y: 119, endPoint x: 119, endPoint y: 122, distance: 3.4
click at [119, 121] on div "Escolha a impressora IMPRESSORA impressora IMPRESSORA IMPRESSORA" at bounding box center [128, 137] width 42 height 48
click at [119, 122] on button "IMPRESSORA" at bounding box center [128, 125] width 36 height 8
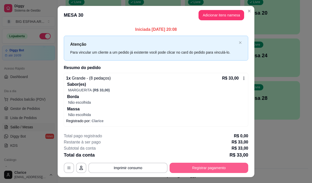
click at [210, 167] on button "Registrar pagamento" at bounding box center [209, 167] width 79 height 10
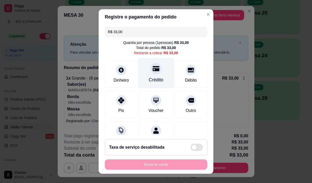
click at [150, 77] on div "Crédito" at bounding box center [156, 79] width 15 height 7
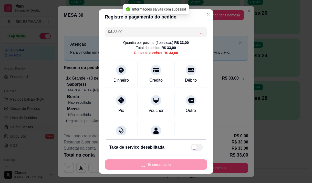
type input "R$ 0,00"
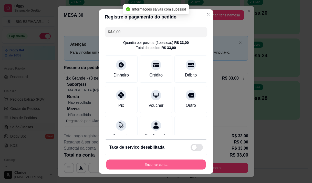
click at [173, 164] on button "Encerrar conta" at bounding box center [155, 164] width 99 height 10
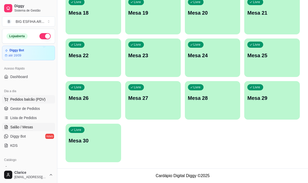
click at [20, 97] on span "Pedidos balcão (PDV)" at bounding box center [27, 99] width 35 height 5
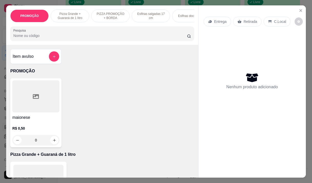
click at [224, 21] on div "Entrega" at bounding box center [217, 22] width 27 height 10
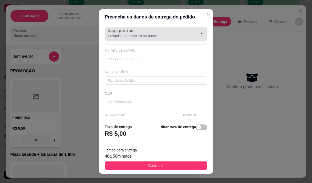
click at [166, 35] on input "Busque pelo cliente" at bounding box center [149, 35] width 82 height 5
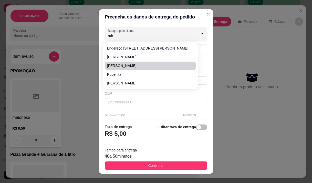
click at [128, 68] on li "[PERSON_NAME]" at bounding box center [150, 65] width 91 height 8
type input "[PERSON_NAME]"
type input "984181100"
type input "[PERSON_NAME]"
type input "Entrega : [PERSON_NAME][STREET_ADDRESS]"
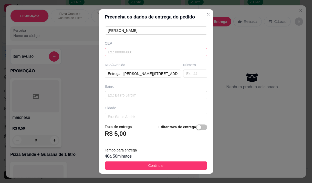
scroll to position [51, 0]
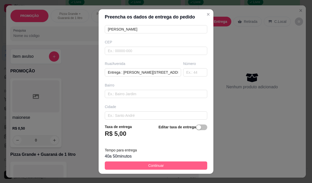
type input "[PERSON_NAME]"
click at [141, 165] on button "Continuar" at bounding box center [156, 165] width 102 height 8
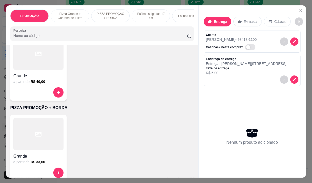
scroll to position [128, 0]
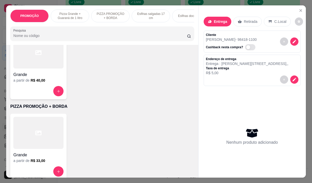
click at [29, 136] on div at bounding box center [38, 133] width 50 height 32
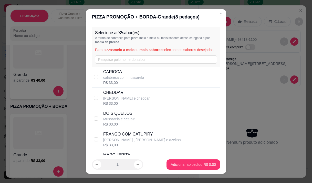
click at [111, 75] on p "CARIOCA" at bounding box center [123, 72] width 41 height 6
checkbox input "false"
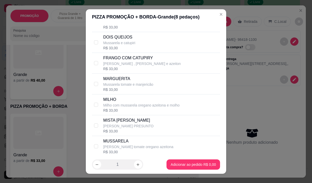
scroll to position [77, 0]
click at [131, 60] on p "FRANGO COM CATUPIRY" at bounding box center [142, 57] width 78 height 6
checkbox input "true"
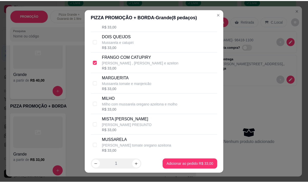
scroll to position [175, 0]
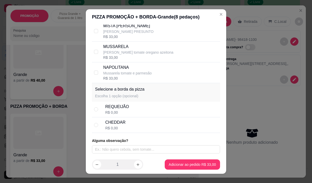
click at [139, 108] on div "REQUEIJÃO R$ 0,00" at bounding box center [161, 108] width 113 height 11
radio input "true"
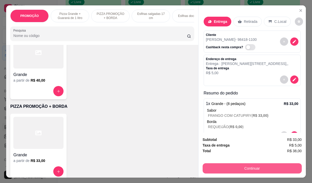
click at [203, 166] on button "Continuar" at bounding box center [252, 168] width 99 height 10
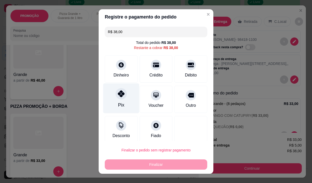
click at [121, 93] on icon at bounding box center [121, 93] width 7 height 7
click at [121, 93] on div at bounding box center [121, 93] width 11 height 11
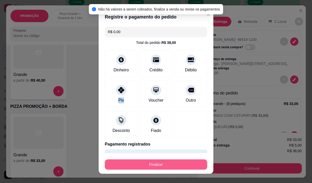
click at [152, 162] on button "Finalizar" at bounding box center [156, 164] width 102 height 10
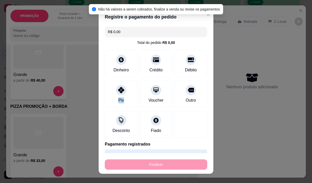
type input "-R$ 38,00"
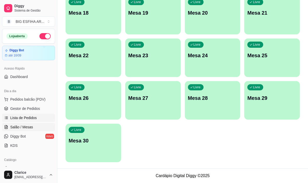
click at [32, 118] on span "Lista de Pedidos" at bounding box center [23, 117] width 27 height 5
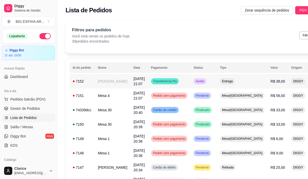
click at [156, 81] on span "Transferência Pix" at bounding box center [165, 81] width 26 height 4
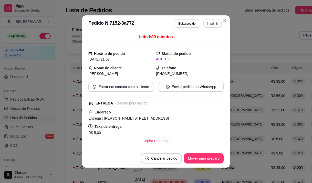
click at [210, 23] on button "Imprimir" at bounding box center [212, 23] width 18 height 8
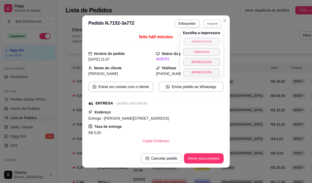
click at [196, 43] on button "IMPRESSORA" at bounding box center [202, 41] width 36 height 8
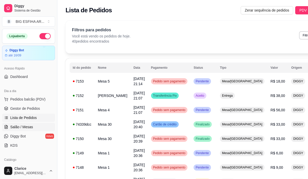
click at [25, 128] on span "Salão / Mesas" at bounding box center [21, 126] width 23 height 5
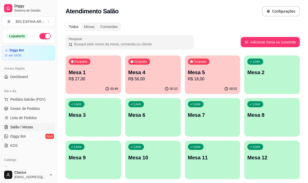
click at [210, 75] on p "Mesa 5" at bounding box center [212, 72] width 49 height 7
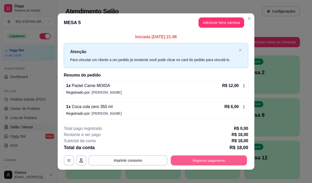
click at [210, 163] on button "Registrar pagamento" at bounding box center [209, 160] width 76 height 10
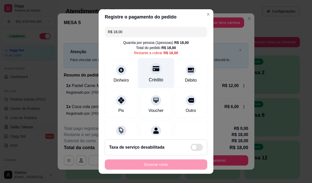
click at [150, 68] on div at bounding box center [155, 68] width 11 height 11
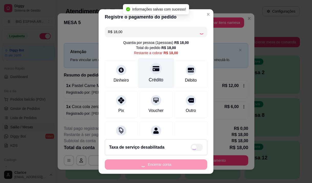
type input "R$ 0,00"
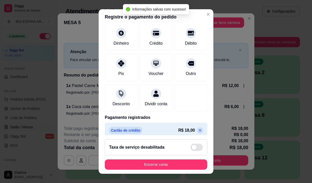
scroll to position [43, 0]
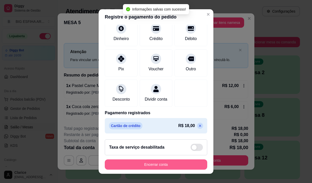
click at [159, 167] on button "Encerrar conta" at bounding box center [156, 164] width 102 height 10
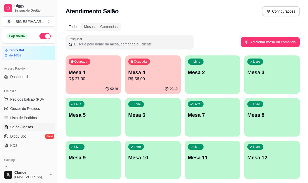
click at [113, 79] on p "R$ 27,00" at bounding box center [93, 79] width 49 height 6
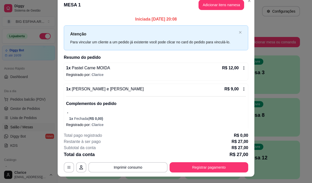
scroll to position [0, 0]
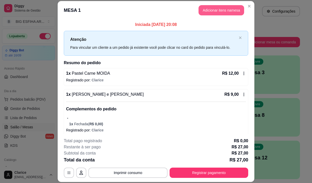
click at [205, 6] on button "Adicionar itens na mesa" at bounding box center [221, 10] width 46 height 10
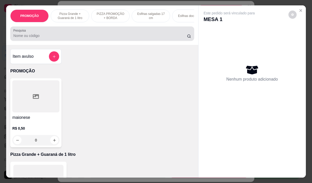
click at [80, 35] on input "Pesquisa" at bounding box center [100, 35] width 174 height 5
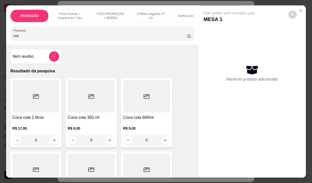
type input "coc"
click at [84, 110] on div at bounding box center [91, 96] width 47 height 32
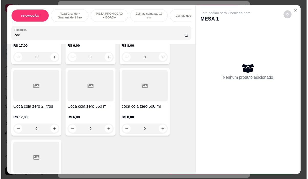
scroll to position [102, 0]
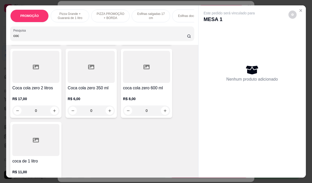
click at [77, 93] on div "R$ 6,00 0" at bounding box center [91, 103] width 47 height 25
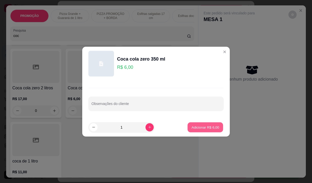
click at [208, 131] on button "Adicionar R$ 6,00" at bounding box center [205, 127] width 36 height 10
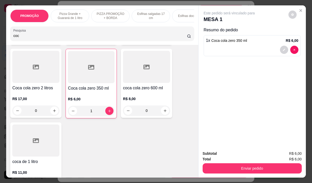
type input "1"
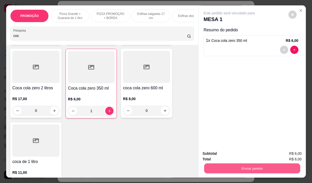
click at [228, 167] on button "Enviar pedido" at bounding box center [252, 168] width 96 height 10
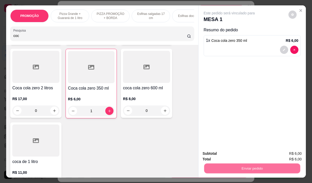
click at [225, 154] on button "Não registrar e enviar pedido" at bounding box center [234, 154] width 53 height 10
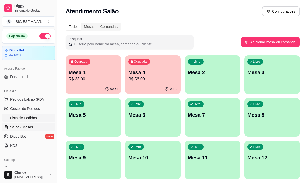
click at [30, 119] on span "Lista de Pedidos" at bounding box center [23, 117] width 27 height 5
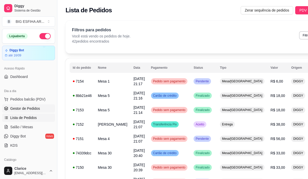
click at [33, 109] on span "Gestor de Pedidos" at bounding box center [25, 108] width 30 height 5
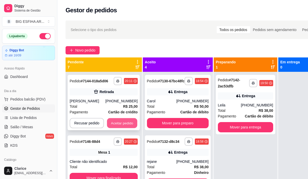
click at [112, 124] on button "Aceitar pedido" at bounding box center [122, 123] width 30 height 10
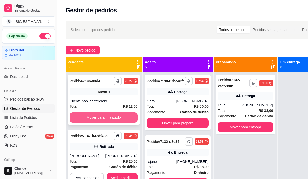
click at [120, 119] on button "Mover para finalizado" at bounding box center [104, 117] width 68 height 10
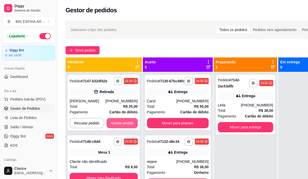
click at [120, 119] on button "Aceitar pedido" at bounding box center [122, 123] width 31 height 10
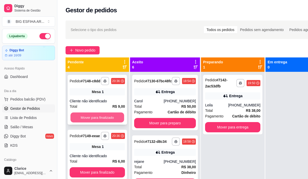
click at [112, 122] on button "Mover para finalizado" at bounding box center [97, 117] width 54 height 10
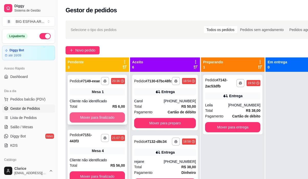
click at [121, 114] on button "Mover para finalizado" at bounding box center [97, 117] width 55 height 10
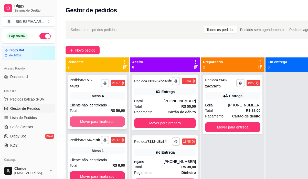
click at [109, 116] on button "Mover para finalizado" at bounding box center [97, 121] width 55 height 10
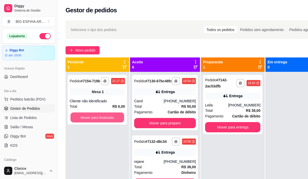
click at [109, 116] on button "Mover para finalizado" at bounding box center [97, 117] width 54 height 10
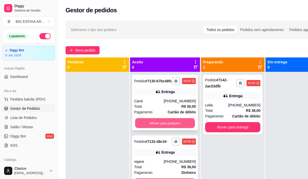
click at [148, 125] on button "Mover para preparo" at bounding box center [165, 123] width 60 height 10
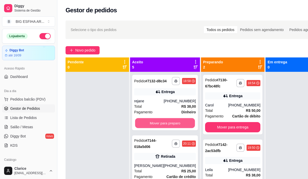
click at [148, 125] on button "Mover para preparo" at bounding box center [165, 123] width 60 height 10
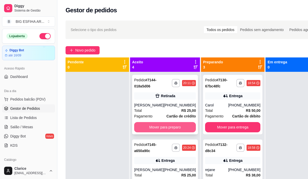
click at [148, 125] on button "Mover para preparo" at bounding box center [165, 127] width 62 height 10
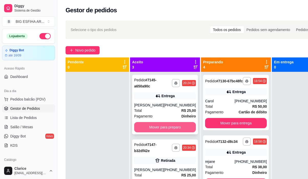
click at [150, 132] on button "Mover para preparo" at bounding box center [165, 127] width 62 height 10
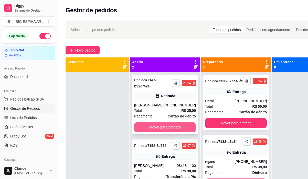
click at [152, 130] on button "Mover para preparo" at bounding box center [165, 127] width 62 height 10
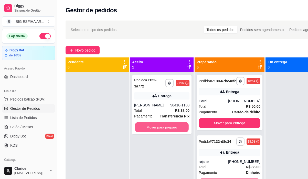
click at [152, 130] on button "Mover para preparo" at bounding box center [162, 127] width 54 height 10
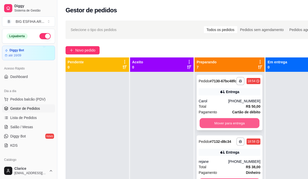
click at [233, 127] on button "Mover para entrega" at bounding box center [230, 123] width 60 height 10
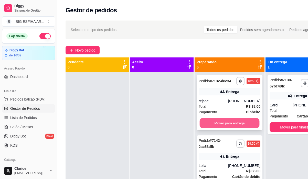
click at [234, 124] on button "Mover para entrega" at bounding box center [230, 123] width 60 height 10
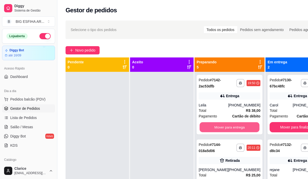
click at [234, 124] on button "Mover para entrega" at bounding box center [230, 127] width 60 height 10
click at [234, 124] on div "Mover para entrega" at bounding box center [230, 127] width 62 height 10
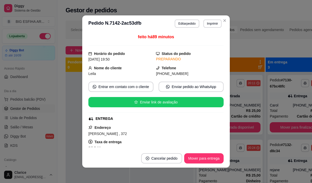
click at [208, 152] on footer "Cancelar pedido Mover para entrega" at bounding box center [156, 158] width 148 height 18
click at [207, 158] on button "Mover para entrega" at bounding box center [204, 158] width 38 height 10
click at [207, 158] on button "Mover para finalizado" at bounding box center [202, 158] width 43 height 10
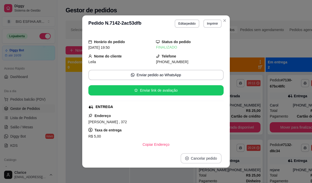
click at [207, 158] on button "Cancelar pedido" at bounding box center [201, 158] width 41 height 10
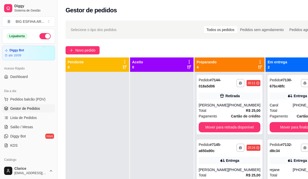
click at [255, 145] on div "20:24" at bounding box center [254, 147] width 14 height 6
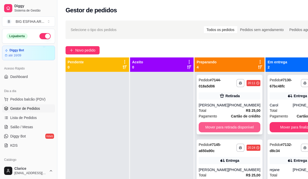
click at [237, 127] on button "Mover para retirada disponível" at bounding box center [230, 127] width 62 height 10
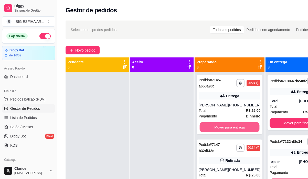
click at [237, 127] on button "Mover para entrega" at bounding box center [230, 127] width 60 height 10
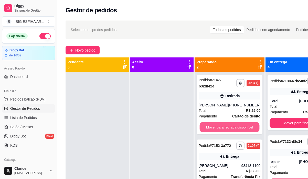
click at [237, 127] on button "Mover para retirada disponível" at bounding box center [230, 127] width 60 height 10
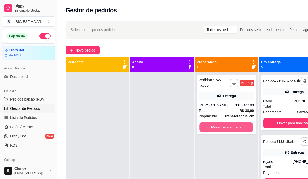
click at [237, 127] on button "Mover para entrega" at bounding box center [227, 127] width 54 height 10
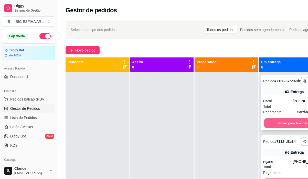
click at [271, 127] on button "Mover para finalizado" at bounding box center [294, 123] width 60 height 10
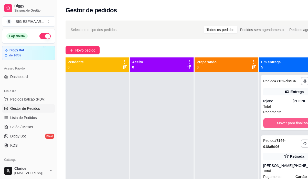
click at [271, 127] on button "Mover para finalizado" at bounding box center [294, 123] width 62 height 10
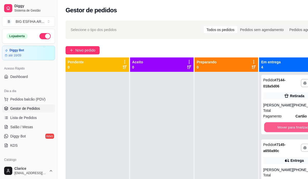
click at [271, 127] on button "Mover para finalizado" at bounding box center [294, 127] width 60 height 10
click at [271, 127] on div "**********" at bounding box center [294, 104] width 66 height 59
click at [279, 131] on button "Mover para finalizado" at bounding box center [294, 127] width 62 height 10
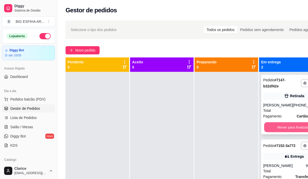
click at [278, 128] on button "Mover para finalizado" at bounding box center [294, 127] width 60 height 10
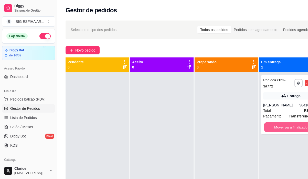
click at [278, 128] on button "Mover para finalizado" at bounding box center [291, 127] width 54 height 10
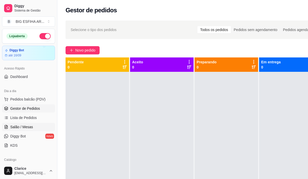
click at [26, 127] on span "Salão / Mesas" at bounding box center [21, 126] width 23 height 5
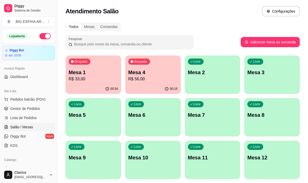
click at [90, 80] on p "R$ 33,00" at bounding box center [93, 79] width 49 height 6
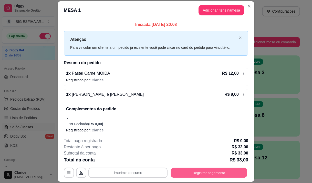
click at [194, 171] on button "Registrar pagamento" at bounding box center [209, 172] width 76 height 10
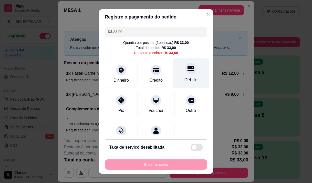
click at [184, 77] on div "Débito" at bounding box center [190, 79] width 13 height 7
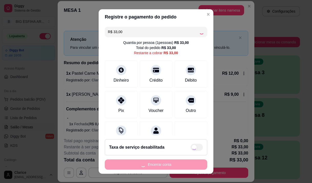
type input "R$ 0,00"
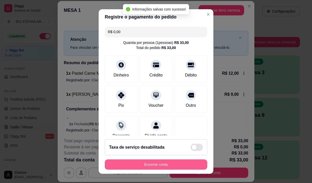
click at [160, 162] on button "Encerrar conta" at bounding box center [156, 164] width 102 height 10
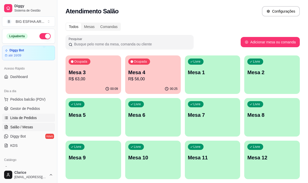
click at [25, 118] on span "Lista de Pedidos" at bounding box center [23, 117] width 27 height 5
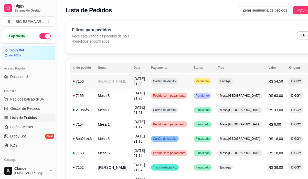
click at [148, 76] on td "Cartão de débito" at bounding box center [169, 81] width 43 height 14
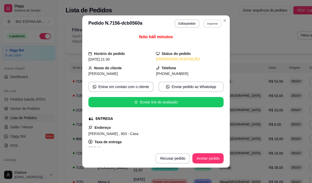
click at [212, 23] on button "Imprimir" at bounding box center [213, 23] width 18 height 8
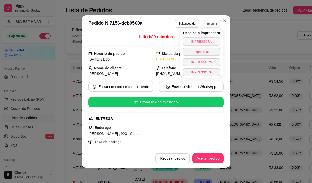
click at [195, 44] on button "IMPRESSORA" at bounding box center [201, 41] width 37 height 8
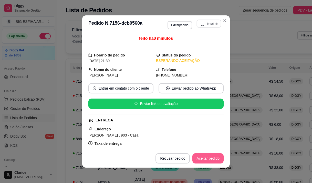
click at [208, 157] on button "Aceitar pedido" at bounding box center [207, 158] width 31 height 10
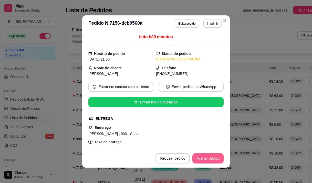
click at [208, 157] on button "Aceitar pedido" at bounding box center [207, 158] width 31 height 10
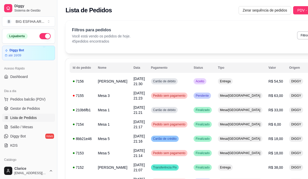
click at [14, 120] on span "Lista de Pedidos" at bounding box center [23, 117] width 27 height 5
click at [14, 123] on link "Salão / Mesas" at bounding box center [28, 127] width 53 height 8
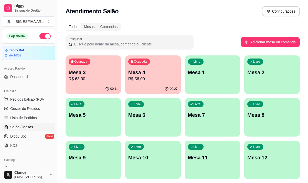
click at [109, 85] on div "00:11" at bounding box center [94, 89] width 56 height 10
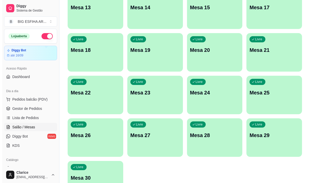
scroll to position [229, 0]
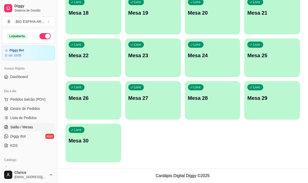
click at [92, 145] on div "Livre Mesa 30" at bounding box center [94, 139] width 56 height 32
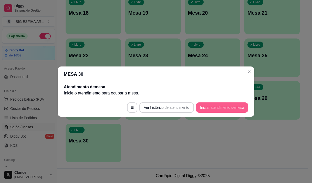
click at [230, 109] on button "Iniciar atendimento de mesa" at bounding box center [222, 107] width 52 height 10
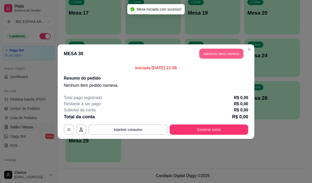
click at [226, 54] on button "Adicionar itens na mesa" at bounding box center [221, 53] width 44 height 10
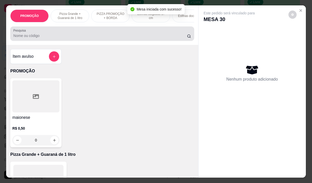
click at [107, 36] on input "Pesquisa" at bounding box center [100, 35] width 174 height 5
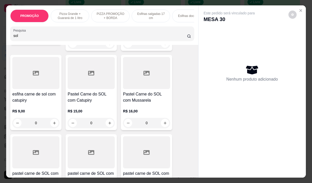
scroll to position [154, 0]
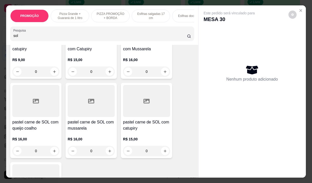
type input "sol"
click at [135, 135] on div "R$ 15,00 0" at bounding box center [146, 143] width 47 height 25
click at [206, 164] on p "Adicionar R$ 15,00" at bounding box center [204, 164] width 30 height 5
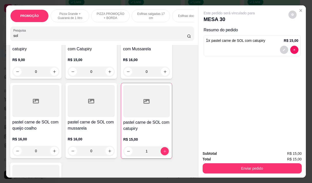
type input "1"
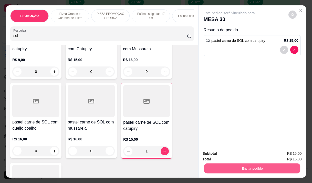
click at [239, 167] on button "Enviar pedido" at bounding box center [252, 168] width 96 height 10
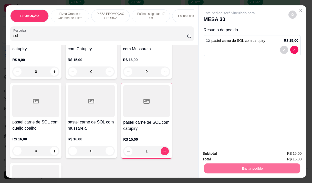
click at [237, 152] on button "Não registrar e enviar pedido" at bounding box center [234, 154] width 53 height 10
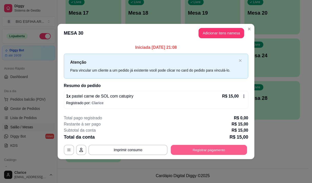
click at [194, 150] on button "Registrar pagamento" at bounding box center [209, 150] width 76 height 10
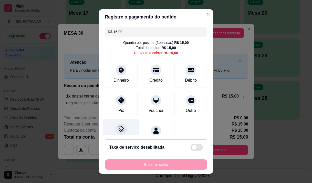
scroll to position [21, 0]
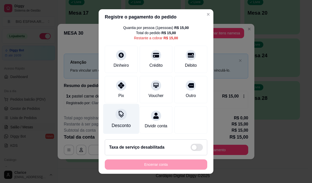
click at [118, 115] on div "Desconto" at bounding box center [121, 118] width 36 height 30
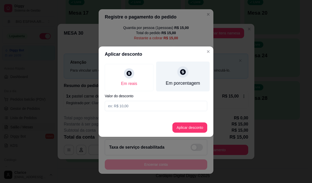
click at [189, 86] on div "Em porcentagem" at bounding box center [183, 83] width 34 height 7
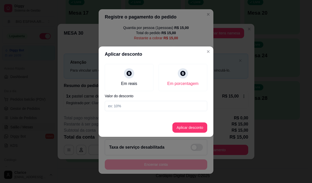
click at [185, 103] on input at bounding box center [156, 106] width 102 height 10
type input "20"
click at [201, 125] on button "Aplicar desconto" at bounding box center [190, 127] width 34 height 10
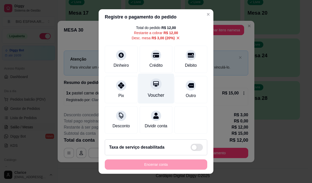
click at [151, 90] on div "Voucher" at bounding box center [156, 88] width 36 height 30
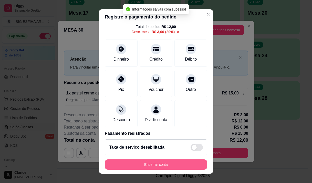
type input "R$ 0,00"
click at [165, 164] on button "Encerrar conta" at bounding box center [155, 164] width 99 height 10
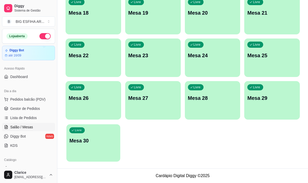
click at [105, 139] on p "Mesa 30" at bounding box center [93, 140] width 48 height 7
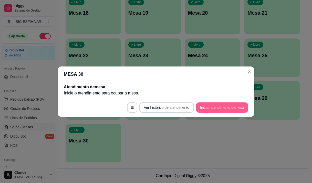
click at [209, 109] on button "Iniciar atendimento de mesa" at bounding box center [222, 107] width 52 height 10
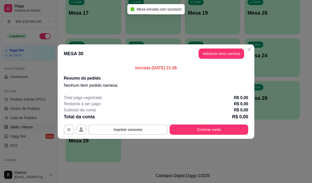
click at [225, 49] on button "Adicionar itens na mesa" at bounding box center [221, 53] width 46 height 10
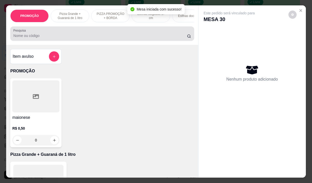
click at [75, 36] on input "Pesquisa" at bounding box center [100, 35] width 174 height 5
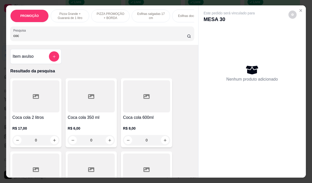
type input "coc"
click at [99, 123] on div "R$ 6,00 0" at bounding box center [91, 132] width 47 height 25
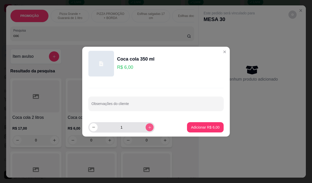
click at [148, 126] on icon "increase-product-quantity" at bounding box center [150, 127] width 4 height 4
type input "2"
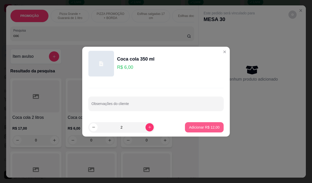
click at [189, 124] on button "Adicionar R$ 12,00" at bounding box center [204, 127] width 39 height 10
type input "2"
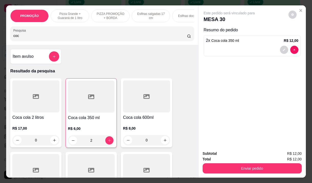
click at [29, 36] on input "coc" at bounding box center [100, 35] width 174 height 5
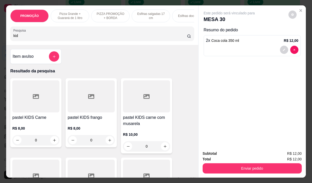
type input "kid"
click at [88, 119] on h4 "pastel KIDS frango" at bounding box center [91, 117] width 47 height 6
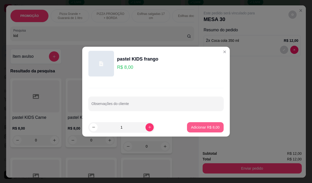
click at [200, 127] on p "Adicionar R$ 8,00" at bounding box center [205, 126] width 28 height 5
type input "1"
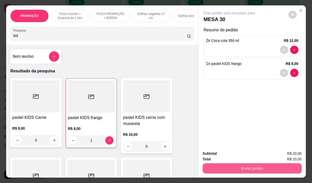
click at [250, 163] on button "Enviar pedido" at bounding box center [252, 168] width 99 height 10
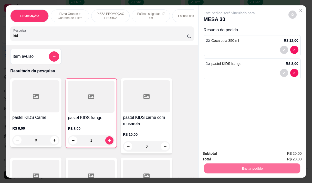
click at [219, 152] on button "Não registrar e enviar pedido" at bounding box center [234, 154] width 53 height 10
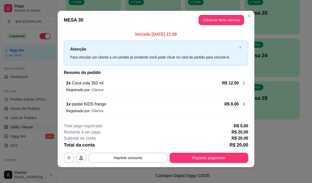
scroll to position [3, 0]
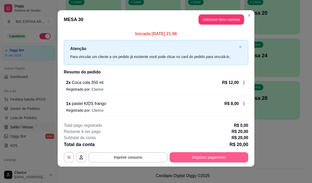
click at [204, 153] on button "Registrar pagamento" at bounding box center [209, 157] width 79 height 10
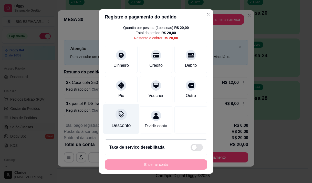
scroll to position [21, 0]
click at [121, 122] on div "Desconto" at bounding box center [121, 125] width 19 height 7
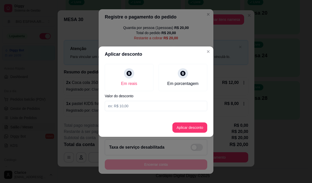
drag, startPoint x: 184, startPoint y: 78, endPoint x: 185, endPoint y: 102, distance: 23.8
click at [184, 79] on div "Em porcentagem" at bounding box center [183, 77] width 49 height 27
click at [184, 110] on input at bounding box center [156, 106] width 102 height 10
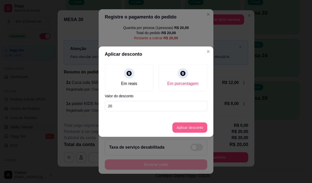
type input "20"
click at [186, 130] on button "Aplicar desconto" at bounding box center [190, 127] width 34 height 10
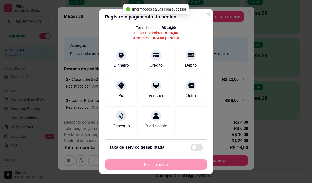
scroll to position [0, 0]
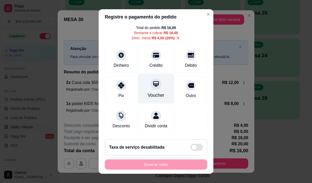
click at [159, 90] on div "Voucher" at bounding box center [156, 88] width 36 height 30
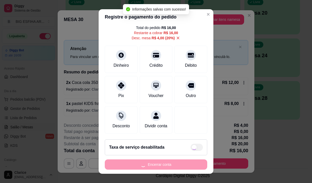
type input "R$ 0,00"
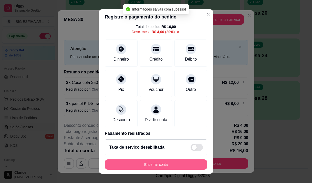
click at [158, 163] on button "Encerrar conta" at bounding box center [156, 164] width 102 height 10
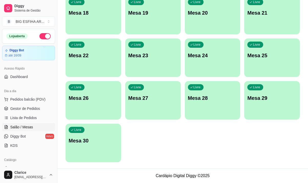
click at [115, 151] on div "Livre Mesa 30" at bounding box center [94, 139] width 56 height 32
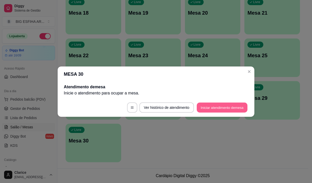
click at [231, 105] on button "Iniciar atendimento de mesa" at bounding box center [222, 107] width 51 height 10
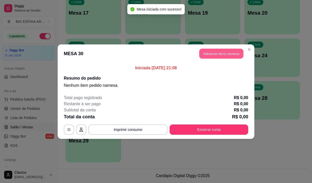
click at [211, 54] on button "Adicionar itens na mesa" at bounding box center [221, 53] width 44 height 10
click at [108, 36] on input "Pesquisa" at bounding box center [100, 35] width 174 height 5
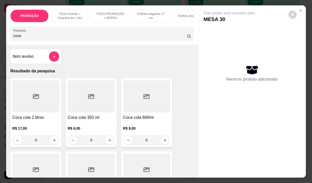
type input "coca"
click at [91, 119] on h4 "Coca cola 350 ml" at bounding box center [91, 117] width 47 height 6
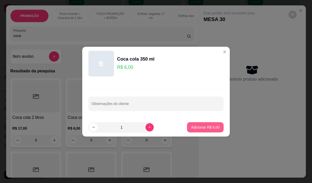
click at [200, 128] on p "Adicionar R$ 6,00" at bounding box center [205, 126] width 28 height 5
type input "1"
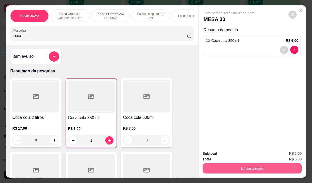
click at [244, 163] on button "Enviar pedido" at bounding box center [252, 168] width 99 height 10
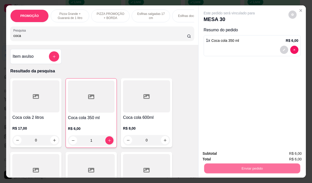
click at [238, 154] on button "Não registrar e enviar pedido" at bounding box center [234, 154] width 53 height 10
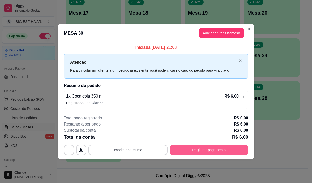
click at [217, 150] on button "Registrar pagamento" at bounding box center [209, 149] width 79 height 10
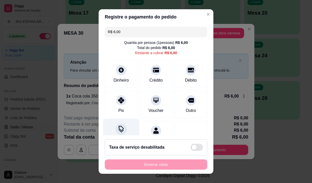
scroll to position [21, 0]
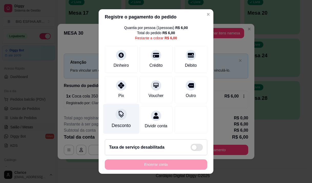
click at [125, 123] on div "Desconto" at bounding box center [121, 118] width 36 height 30
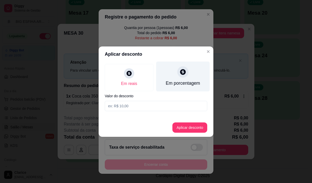
drag, startPoint x: 189, startPoint y: 76, endPoint x: 188, endPoint y: 100, distance: 23.6
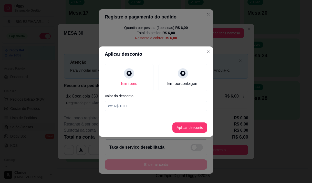
click at [189, 77] on div "Em porcentagem" at bounding box center [183, 77] width 49 height 27
click at [186, 108] on input at bounding box center [156, 106] width 102 height 10
type input "20"
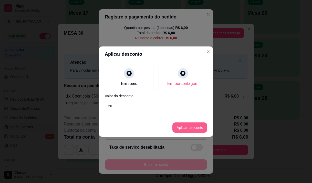
click at [185, 128] on button "Aplicar desconto" at bounding box center [189, 127] width 35 height 10
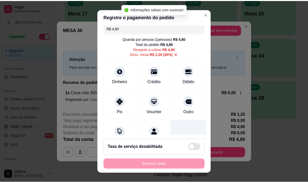
scroll to position [0, 0]
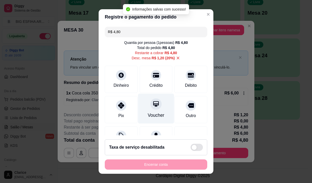
click at [154, 107] on div at bounding box center [155, 103] width 11 height 11
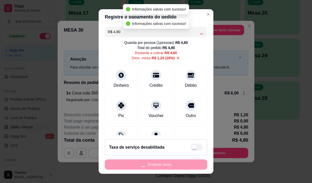
type input "R$ 0,00"
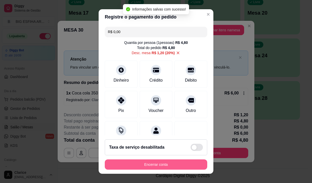
click at [161, 160] on button "Encerrar conta" at bounding box center [156, 164] width 102 height 10
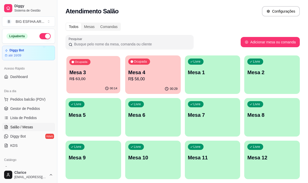
click at [85, 71] on p "Mesa 3" at bounding box center [93, 72] width 48 height 7
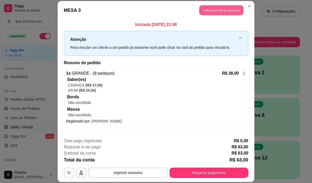
click at [219, 9] on button "Adicionar itens na mesa" at bounding box center [221, 10] width 44 height 10
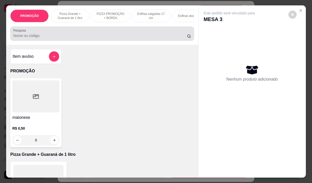
click at [135, 41] on div "Pesquisa" at bounding box center [102, 33] width 184 height 14
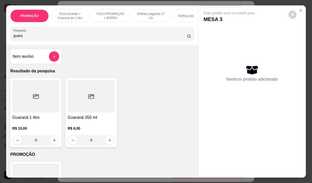
type input "guara"
click at [31, 119] on h4 "Guaraná 1 litro" at bounding box center [35, 117] width 47 height 6
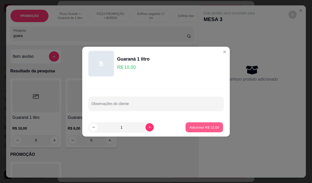
click at [190, 126] on p "Adicionar R$ 10,00" at bounding box center [205, 126] width 30 height 5
type input "1"
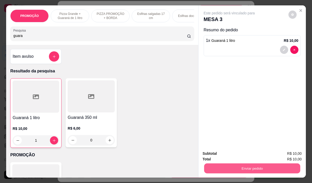
click at [247, 166] on button "Enviar pedido" at bounding box center [252, 168] width 96 height 10
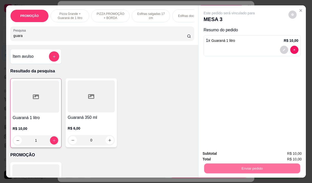
click at [243, 152] on button "Não registrar e enviar pedido" at bounding box center [235, 153] width 52 height 9
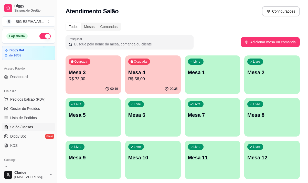
click at [156, 63] on div "Ocupada Mesa 4 R$ 56,00" at bounding box center [153, 69] width 56 height 28
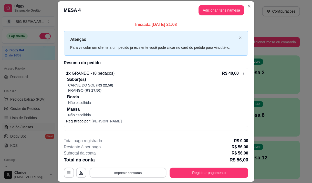
click at [147, 170] on button "Imprimir consumo" at bounding box center [128, 172] width 77 height 10
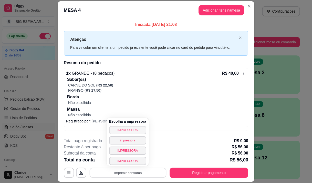
click at [134, 130] on button "IMPRESSORA" at bounding box center [127, 130] width 37 height 8
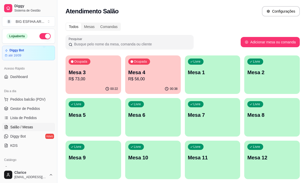
click at [157, 89] on div "00:38" at bounding box center [153, 89] width 56 height 10
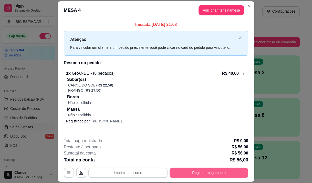
click at [182, 172] on button "Registrar pagamento" at bounding box center [209, 172] width 79 height 10
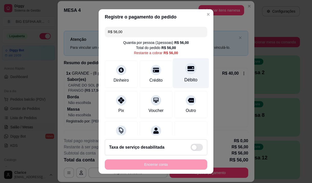
click at [181, 76] on div "Débito" at bounding box center [191, 73] width 36 height 30
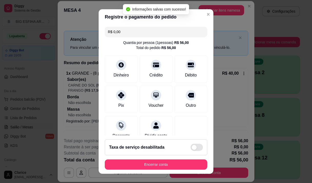
type input "R$ 0,00"
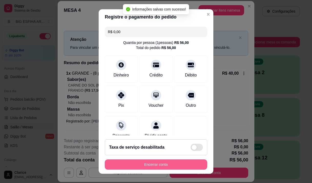
click at [177, 163] on button "Encerrar conta" at bounding box center [156, 164] width 102 height 10
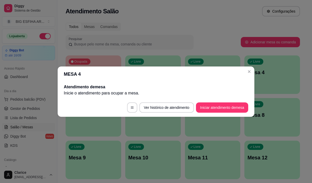
click at [180, 66] on header "MESA 4" at bounding box center [156, 73] width 197 height 15
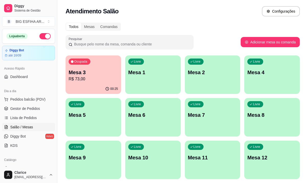
click at [101, 70] on p "Mesa 3" at bounding box center [93, 72] width 49 height 7
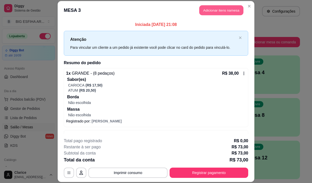
click at [224, 7] on button "Adicionar itens na mesa" at bounding box center [221, 10] width 44 height 10
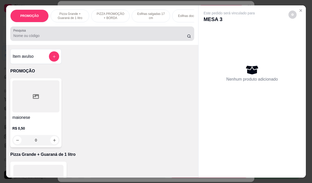
click at [116, 35] on input "Pesquisa" at bounding box center [100, 35] width 174 height 5
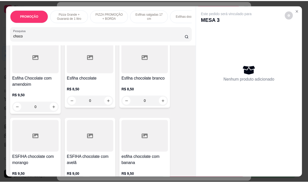
scroll to position [51, 0]
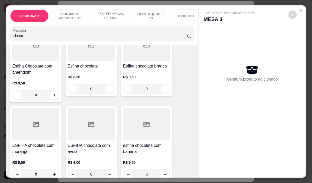
type input "choco"
click at [131, 154] on h4 "esfiha chocolate com banana" at bounding box center [146, 148] width 47 height 12
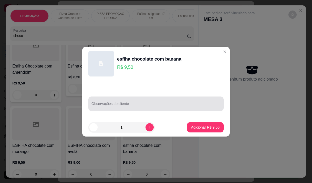
click at [155, 107] on input "Observações do cliente" at bounding box center [155, 105] width 129 height 5
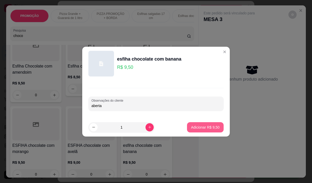
type input "aberta"
click at [196, 125] on p "Adicionar R$ 9,50" at bounding box center [205, 126] width 28 height 5
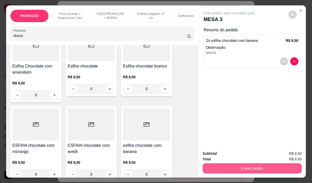
click at [251, 166] on button "Enviar pedido" at bounding box center [252, 168] width 99 height 10
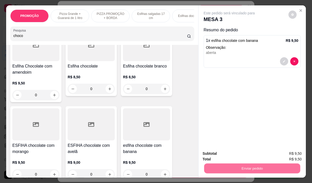
click at [241, 154] on button "Não registrar e enviar pedido" at bounding box center [234, 154] width 53 height 10
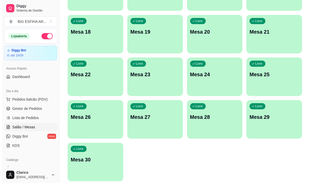
scroll to position [229, 0]
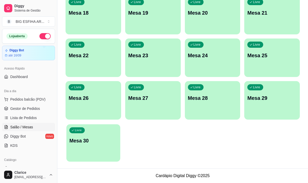
click at [99, 150] on div "Livre Mesa 30" at bounding box center [93, 139] width 54 height 31
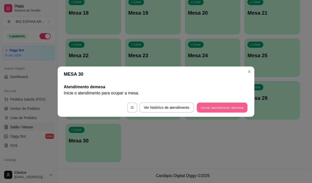
click at [219, 104] on button "Iniciar atendimento de mesa" at bounding box center [222, 107] width 51 height 10
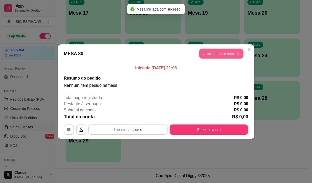
click at [214, 52] on button "Adicionar itens na mesa" at bounding box center [221, 53] width 44 height 10
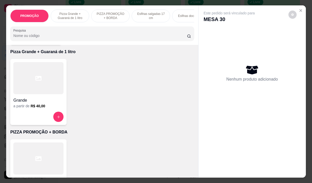
scroll to position [128, 0]
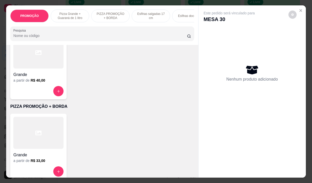
click at [43, 139] on div at bounding box center [38, 133] width 50 height 32
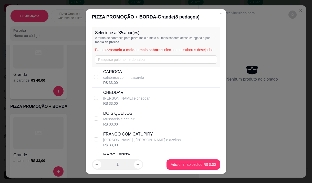
click at [131, 80] on p "calabresa com mussarela" at bounding box center [123, 77] width 41 height 5
checkbox input "true"
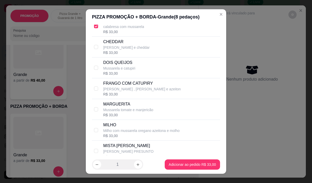
scroll to position [51, 0]
click at [132, 106] on p "MARGUERITA" at bounding box center [128, 103] width 50 height 6
checkbox input "true"
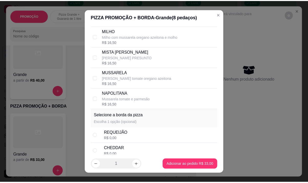
scroll to position [154, 0]
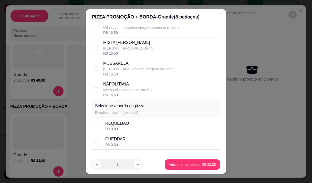
drag, startPoint x: 126, startPoint y: 145, endPoint x: 133, endPoint y: 146, distance: 7.2
click at [126, 146] on div "CHEDDAR R$ 0,00" at bounding box center [161, 141] width 113 height 11
radio input "true"
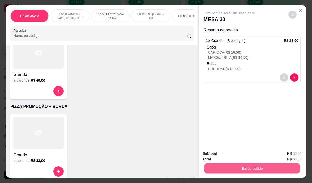
click at [249, 166] on button "Enviar pedido" at bounding box center [252, 168] width 96 height 10
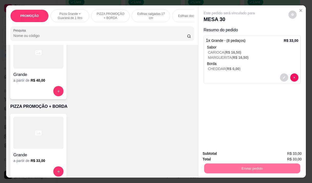
click at [238, 154] on button "Não registrar e enviar pedido" at bounding box center [234, 154] width 53 height 10
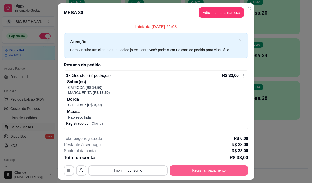
click at [232, 168] on button "Registrar pagamento" at bounding box center [209, 170] width 79 height 10
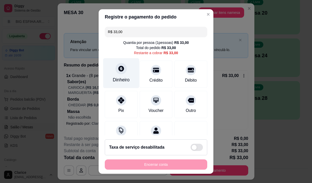
click at [117, 77] on div "Dinheiro" at bounding box center [121, 79] width 17 height 7
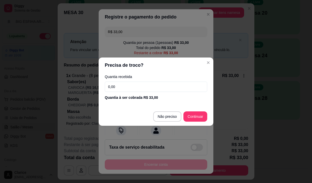
click at [125, 83] on input "0,00" at bounding box center [156, 86] width 102 height 10
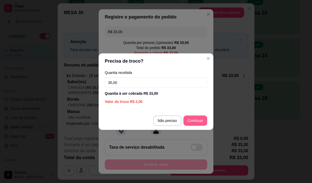
type input "35,00"
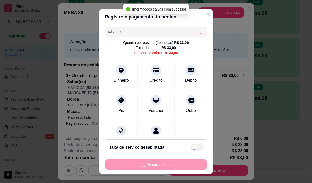
type input "R$ 0,00"
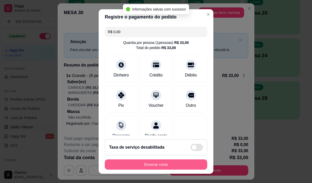
click at [164, 164] on button "Encerrar conta" at bounding box center [156, 164] width 102 height 10
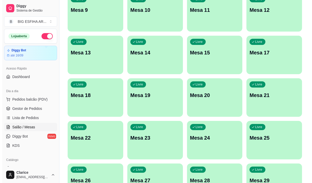
scroll to position [205, 0]
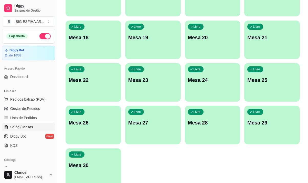
click at [105, 158] on div "Livre Mesa 30" at bounding box center [94, 164] width 56 height 32
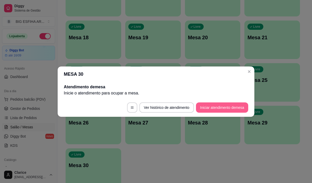
click at [217, 110] on button "Iniciar atendimento de mesa" at bounding box center [222, 107] width 52 height 10
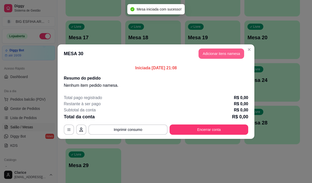
click at [217, 50] on button "Adicionar itens na mesa" at bounding box center [221, 53] width 46 height 10
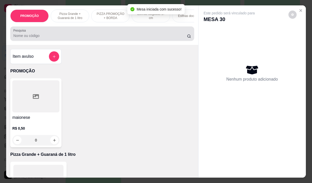
click at [99, 38] on input "Pesquisa" at bounding box center [100, 35] width 174 height 5
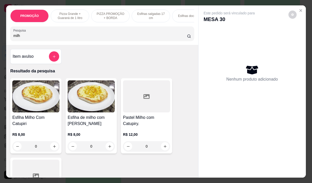
type input "milh"
click at [93, 127] on h4 "Esfiha de milho com [PERSON_NAME]" at bounding box center [91, 120] width 47 height 12
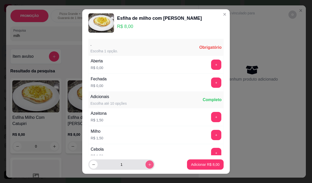
click at [148, 164] on icon "increase-product-quantity" at bounding box center [150, 164] width 4 height 4
type input "2"
click at [211, 64] on button "+" at bounding box center [216, 64] width 10 height 10
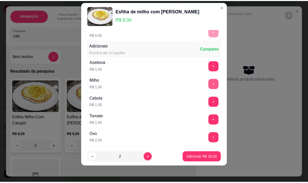
scroll to position [55, 0]
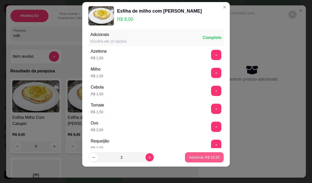
click at [191, 153] on button "Adicionar R$ 16,00" at bounding box center [204, 157] width 39 height 10
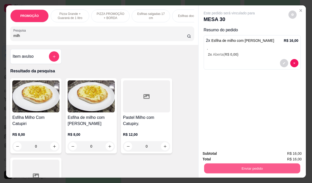
click at [250, 165] on button "Enviar pedido" at bounding box center [252, 168] width 96 height 10
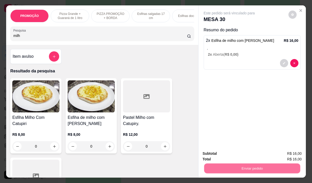
click at [238, 154] on button "Não registrar e enviar pedido" at bounding box center [234, 154] width 53 height 10
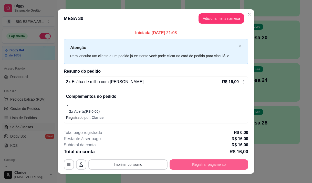
click at [197, 163] on button "Registrar pagamento" at bounding box center [209, 164] width 79 height 10
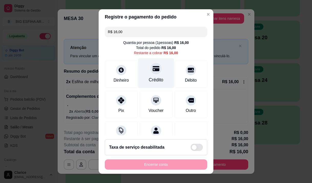
click at [152, 79] on div "Crédito" at bounding box center [156, 79] width 15 height 7
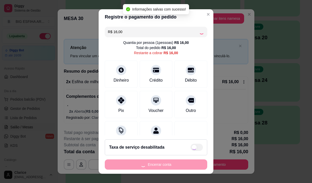
type input "R$ 0,00"
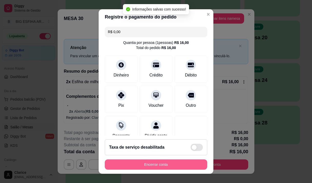
click at [162, 165] on button "Encerrar conta" at bounding box center [156, 164] width 102 height 10
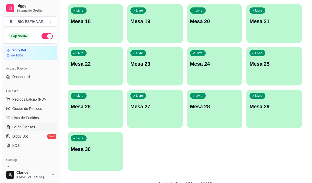
scroll to position [229, 0]
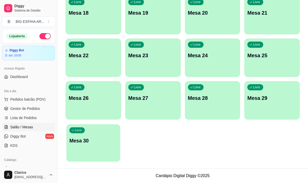
click at [86, 142] on p "Mesa 30" at bounding box center [93, 140] width 48 height 7
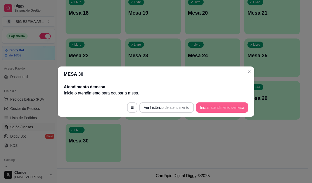
click at [225, 108] on button "Iniciar atendimento de mesa" at bounding box center [222, 107] width 52 height 10
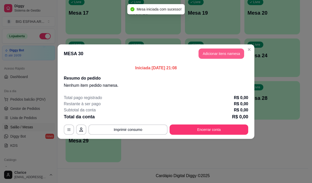
click at [203, 51] on button "Adicionar itens na mesa" at bounding box center [221, 53] width 46 height 10
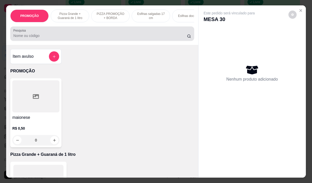
click at [26, 36] on input "Pesquisa" at bounding box center [100, 35] width 174 height 5
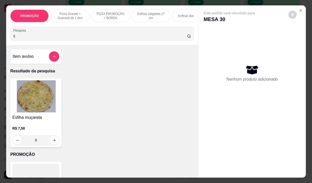
type input "ç"
click at [23, 41] on div "Pesquisa ç" at bounding box center [102, 33] width 184 height 14
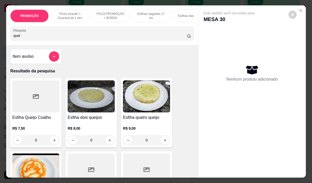
type input "quei"
click at [39, 120] on h4 "Esfiha Queijo Coalho" at bounding box center [35, 117] width 47 height 6
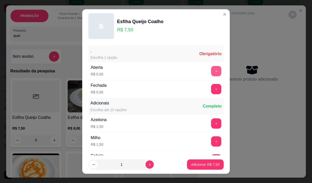
click at [211, 70] on button "+" at bounding box center [216, 71] width 10 height 10
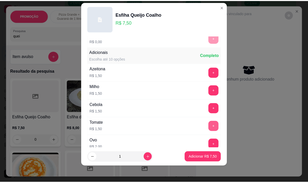
scroll to position [55, 0]
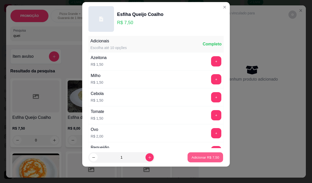
click at [207, 155] on p "Adicionar R$ 7,50" at bounding box center [205, 157] width 28 height 5
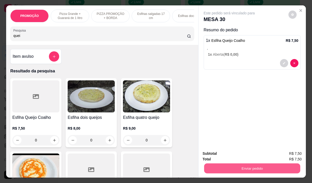
click at [248, 166] on button "Enviar pedido" at bounding box center [252, 168] width 96 height 10
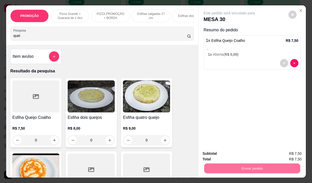
click at [243, 155] on button "Não registrar e enviar pedido" at bounding box center [234, 154] width 53 height 10
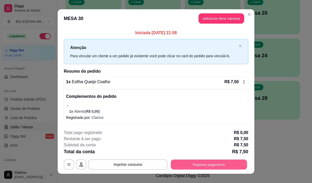
click at [212, 166] on button "Registrar pagamento" at bounding box center [209, 164] width 76 height 10
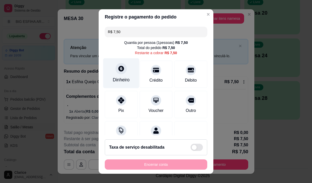
click at [115, 75] on div "Dinheiro" at bounding box center [121, 73] width 36 height 30
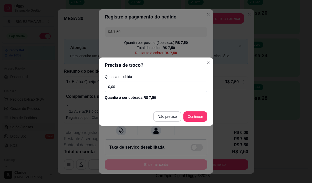
click at [127, 80] on div "Quantia recebida 0,00 Quantia à ser cobrada R$ 7,50" at bounding box center [156, 87] width 115 height 29
click at [125, 86] on input "0,00" at bounding box center [156, 86] width 102 height 10
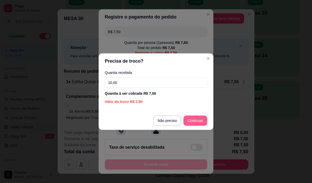
type input "10,00"
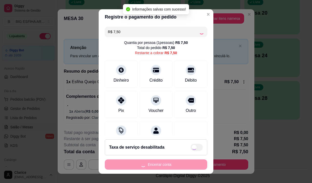
type input "R$ 0,00"
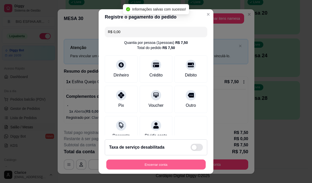
click at [176, 161] on button "Encerrar conta" at bounding box center [155, 164] width 99 height 10
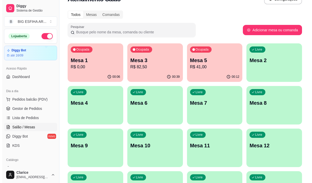
scroll to position [0, 0]
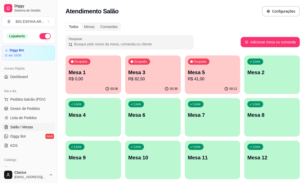
click at [150, 78] on p "R$ 82,50" at bounding box center [152, 79] width 49 height 6
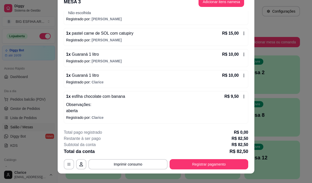
scroll to position [15, 0]
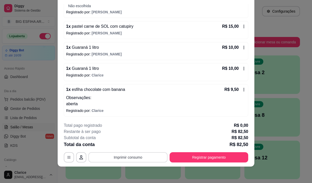
click at [130, 153] on button "Imprimir consumo" at bounding box center [127, 157] width 79 height 10
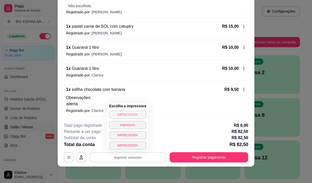
click at [127, 112] on button "IMPRESSORA" at bounding box center [127, 114] width 37 height 8
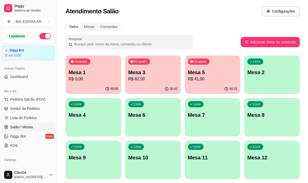
click at [83, 76] on p "R$ 0,00" at bounding box center [93, 79] width 49 height 6
click at [154, 70] on p "Mesa 3" at bounding box center [152, 72] width 49 height 7
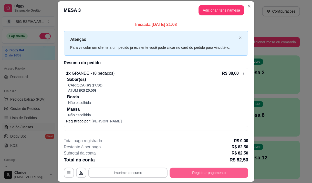
click at [216, 174] on button "Registrar pagamento" at bounding box center [209, 172] width 79 height 10
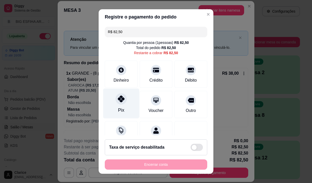
click at [122, 106] on div "Pix" at bounding box center [121, 103] width 36 height 30
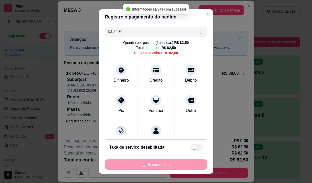
type input "R$ 0,00"
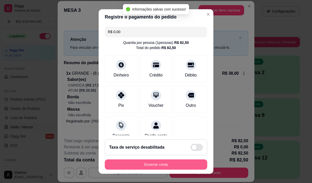
click at [153, 165] on button "Encerrar conta" at bounding box center [156, 164] width 102 height 10
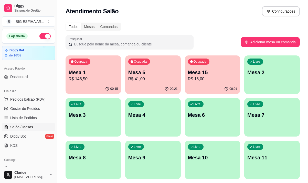
click at [214, 76] on div "Mesa 15 R$ 16,00" at bounding box center [212, 75] width 49 height 13
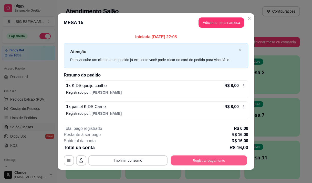
click at [197, 163] on button "Registrar pagamento" at bounding box center [209, 160] width 76 height 10
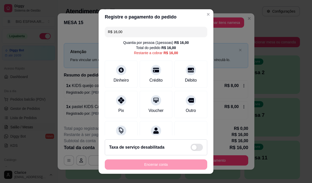
click at [122, 31] on input "R$ 16,00" at bounding box center [156, 32] width 96 height 10
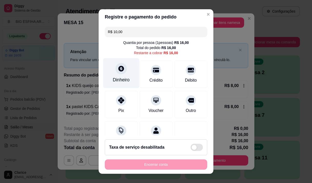
click at [113, 83] on div "Dinheiro" at bounding box center [121, 79] width 17 height 7
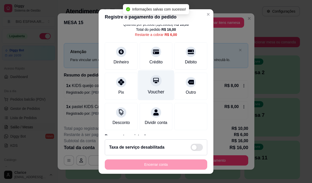
scroll to position [26, 0]
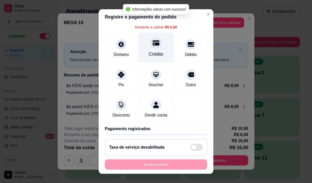
click at [153, 44] on icon at bounding box center [156, 42] width 7 height 5
type input "R$ 0,00"
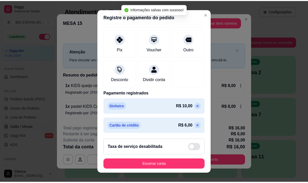
scroll to position [62, 0]
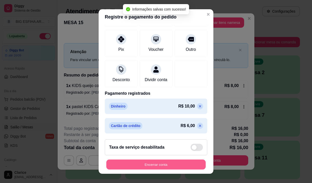
click at [160, 165] on button "Encerrar conta" at bounding box center [155, 164] width 99 height 10
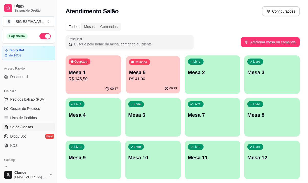
click at [159, 75] on p "Mesa 5" at bounding box center [153, 72] width 48 height 7
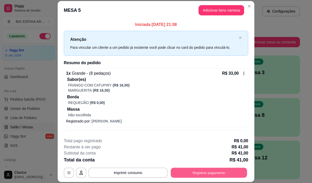
click at [195, 172] on button "Registrar pagamento" at bounding box center [209, 172] width 76 height 10
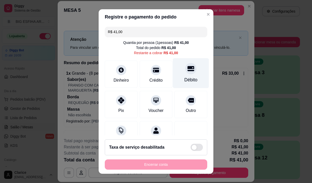
click at [184, 79] on div "Débito" at bounding box center [190, 79] width 13 height 7
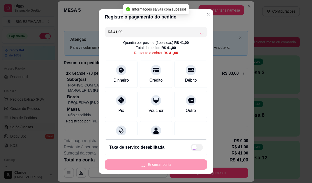
type input "R$ 0,00"
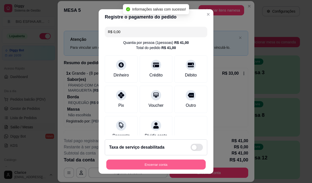
click at [180, 162] on button "Encerrar conta" at bounding box center [155, 164] width 99 height 10
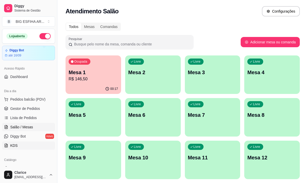
click at [24, 142] on link "KDS" at bounding box center [28, 145] width 53 height 8
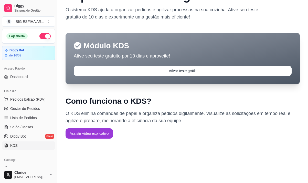
scroll to position [33, 0]
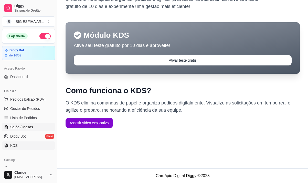
click at [17, 127] on span "Salão / Mesas" at bounding box center [21, 126] width 23 height 5
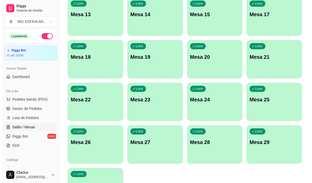
scroll to position [229, 0]
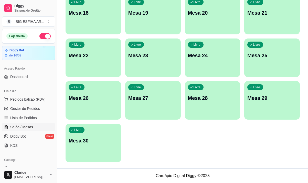
click at [102, 153] on div "Livre Mesa 30" at bounding box center [94, 139] width 56 height 32
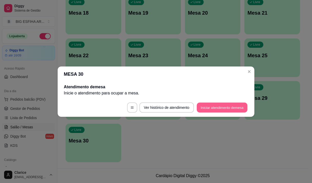
click at [235, 105] on button "Iniciar atendimento de mesa" at bounding box center [222, 107] width 51 height 10
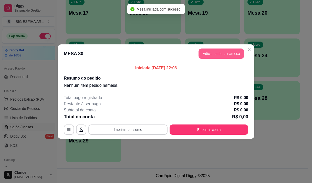
click at [224, 51] on button "Adicionar itens na mesa" at bounding box center [221, 53] width 46 height 10
click at [95, 37] on input "Pesquisa" at bounding box center [100, 35] width 174 height 5
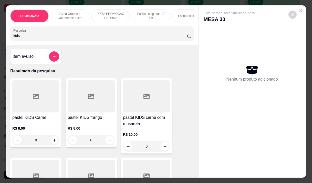
type input "kids"
click at [159, 127] on h4 "pastel KIDS carne com musarela" at bounding box center [146, 120] width 47 height 12
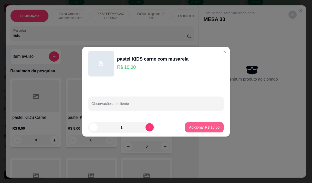
click at [194, 125] on p "Adicionar R$ 10,00" at bounding box center [204, 126] width 30 height 5
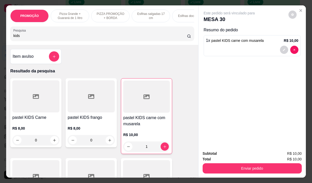
type input "1"
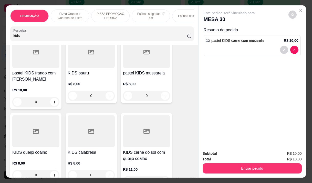
scroll to position [102, 0]
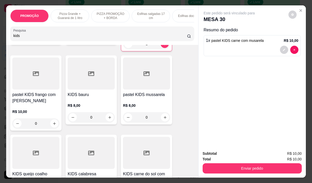
click at [27, 110] on div "R$ 10,00 0" at bounding box center [35, 116] width 47 height 25
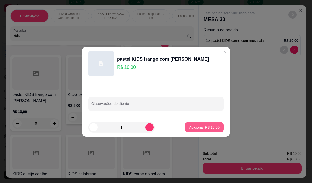
click at [192, 128] on p "Adicionar R$ 10,00" at bounding box center [204, 126] width 30 height 5
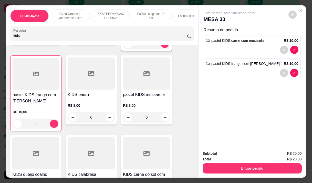
type input "1"
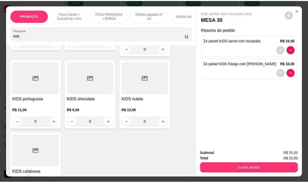
scroll to position [230, 0]
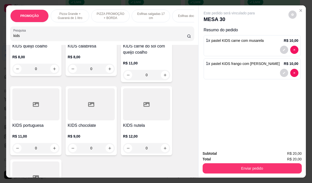
click at [80, 135] on p "R$ 9,00" at bounding box center [91, 135] width 47 height 5
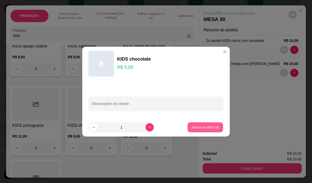
click at [197, 129] on p "Adicionar R$ 9,00" at bounding box center [205, 126] width 28 height 5
type input "1"
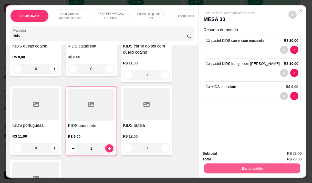
click at [243, 166] on button "Enviar pedido" at bounding box center [252, 168] width 96 height 10
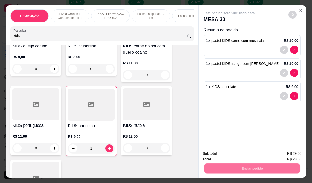
click at [232, 154] on button "Não registrar e enviar pedido" at bounding box center [234, 154] width 53 height 10
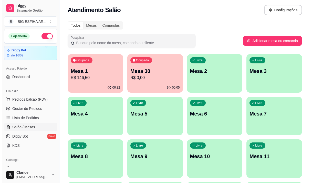
scroll to position [0, 0]
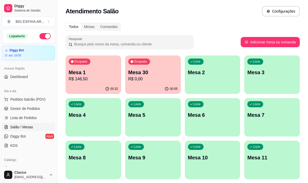
click at [90, 78] on p "R$ 146,50" at bounding box center [93, 79] width 49 height 6
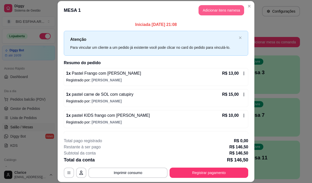
click at [209, 6] on button "Adicionar itens na mesa" at bounding box center [221, 10] width 46 height 10
click at [107, 33] on div at bounding box center [101, 33] width 177 height 10
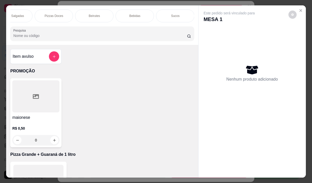
scroll to position [0, 389]
click at [134, 13] on div "Bebidas" at bounding box center [126, 15] width 38 height 13
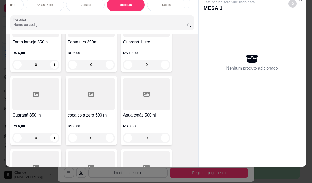
scroll to position [4681, 0]
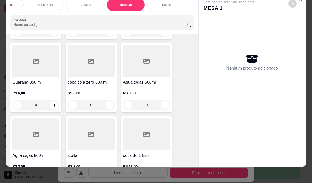
click at [31, 163] on p "R$ 3,50" at bounding box center [35, 165] width 47 height 5
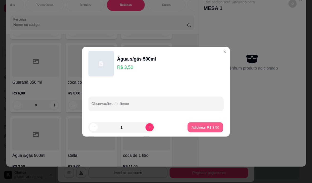
click at [201, 125] on p "Adicionar R$ 3,50" at bounding box center [205, 126] width 28 height 5
type input "1"
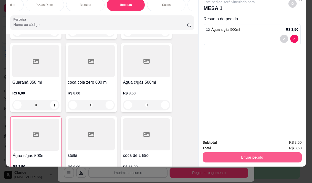
click at [231, 154] on button "Enviar pedido" at bounding box center [252, 157] width 99 height 10
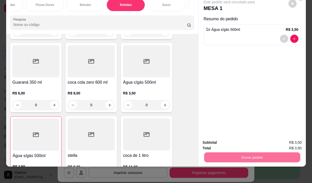
click at [235, 141] on button "Não registrar e enviar pedido" at bounding box center [235, 140] width 52 height 9
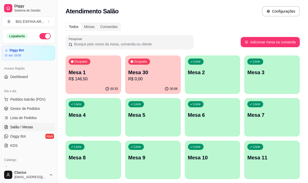
click at [146, 74] on p "Mesa 30" at bounding box center [152, 72] width 49 height 7
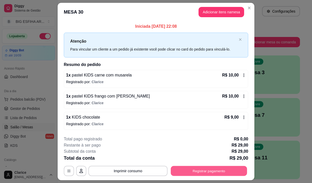
click at [192, 169] on button "Registrar pagamento" at bounding box center [209, 171] width 76 height 10
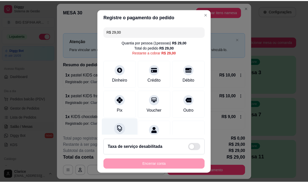
scroll to position [21, 0]
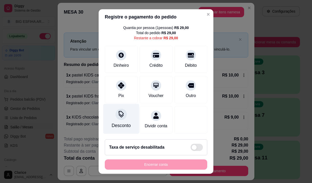
click at [130, 110] on div "Desconto" at bounding box center [121, 118] width 36 height 30
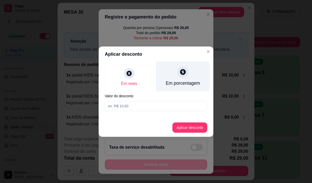
click at [180, 79] on div "Em porcentagem" at bounding box center [183, 76] width 54 height 30
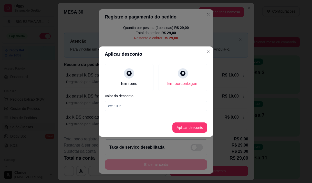
click at [178, 105] on input at bounding box center [156, 106] width 102 height 10
type input "20"
click at [188, 129] on button "Aplicar desconto" at bounding box center [189, 127] width 35 height 10
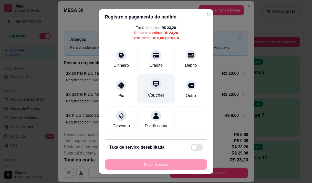
click at [153, 96] on div "Voucher" at bounding box center [156, 95] width 17 height 7
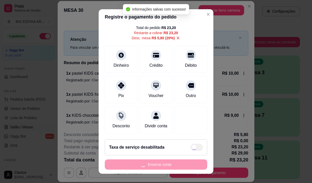
type input "R$ 0,00"
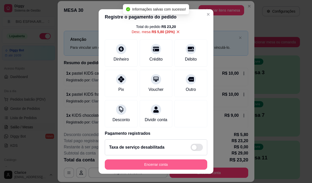
click at [185, 164] on button "Encerrar conta" at bounding box center [156, 164] width 102 height 10
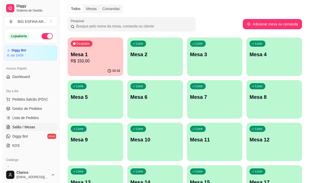
scroll to position [26, 0]
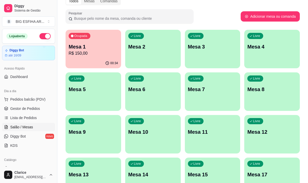
click at [77, 55] on p "R$ 150,00" at bounding box center [93, 53] width 49 height 6
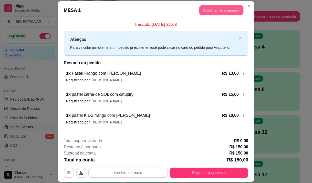
click at [221, 9] on button "Adicionar itens na mesa" at bounding box center [221, 10] width 44 height 10
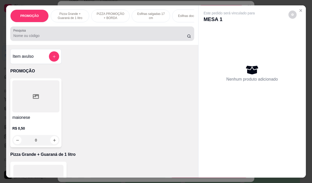
click at [80, 35] on input "Pesquisa" at bounding box center [100, 35] width 174 height 5
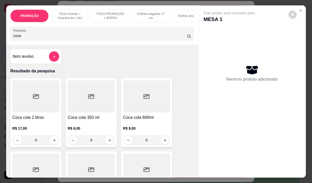
type input "coca"
click at [33, 129] on p "R$ 17,00" at bounding box center [35, 127] width 47 height 5
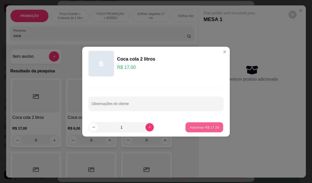
click at [192, 126] on p "Adicionar R$ 17,00" at bounding box center [205, 126] width 30 height 5
type input "1"
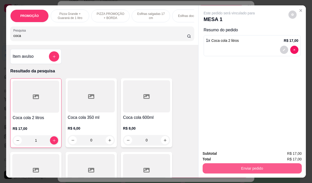
click at [225, 164] on button "Enviar pedido" at bounding box center [252, 168] width 99 height 10
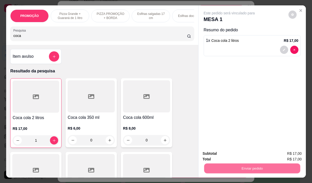
click at [219, 154] on button "Não registrar e enviar pedido" at bounding box center [234, 154] width 53 height 10
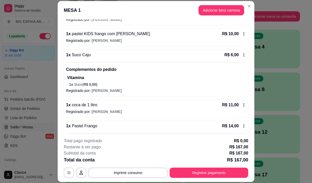
scroll to position [52, 0]
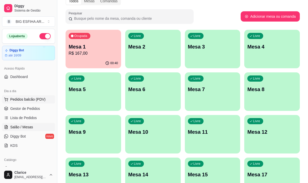
click at [36, 100] on span "Pedidos balcão (PDV)" at bounding box center [27, 99] width 35 height 5
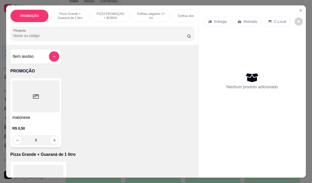
click at [221, 21] on p "Entrega" at bounding box center [220, 21] width 13 height 5
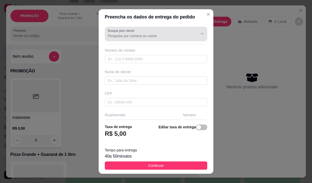
click at [176, 37] on input "Busque pelo cliente" at bounding box center [149, 35] width 82 height 5
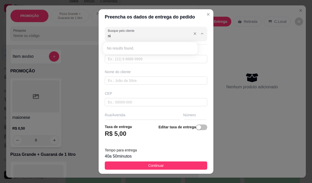
type input "n"
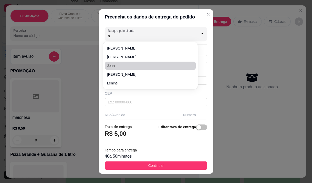
click at [259, 84] on div "Preencha os dados de entrega do pedido Busque pelo cliente n Número de contato …" at bounding box center [156, 91] width 312 height 183
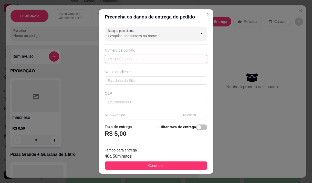
click at [125, 59] on input "text" at bounding box center [156, 59] width 102 height 8
type input "[PHONE_NUMBER]"
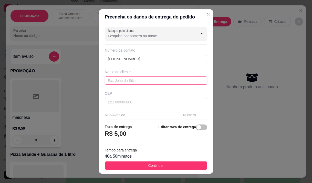
click at [119, 80] on input "text" at bounding box center [156, 80] width 102 height 8
type input "niras"
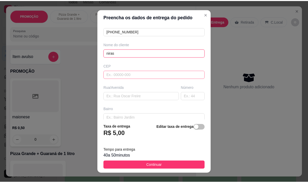
scroll to position [51, 0]
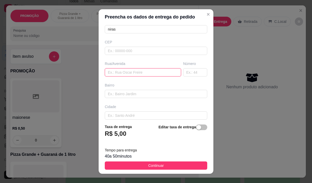
paste input "Rua [PERSON_NAME] 696 altos"
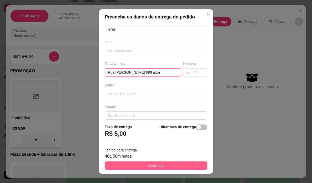
type input "Rua [PERSON_NAME] 696 altos"
click at [139, 165] on button "Continuar" at bounding box center [156, 165] width 102 height 8
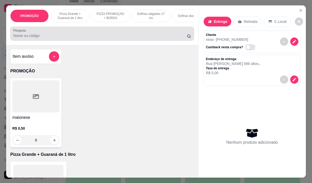
click at [25, 36] on input "Pesquisa" at bounding box center [100, 35] width 174 height 5
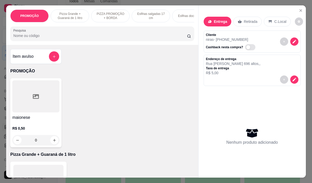
type input "v"
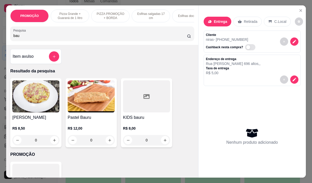
type input "bau"
click at [81, 117] on h4 "Pastel Bauru" at bounding box center [91, 117] width 47 height 6
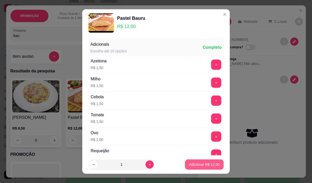
click at [197, 166] on p "Adicionar R$ 12,00" at bounding box center [204, 164] width 30 height 5
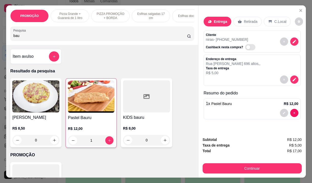
type input "1"
click at [17, 38] on input "bau" at bounding box center [100, 35] width 174 height 5
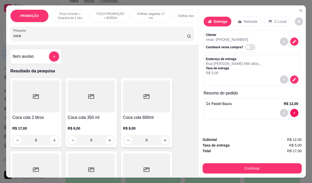
type input "coca"
click at [88, 127] on div "R$ 6,00 0" at bounding box center [91, 132] width 47 height 25
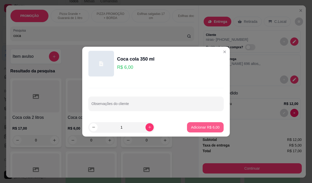
click at [210, 126] on p "Adicionar R$ 6,00" at bounding box center [205, 126] width 28 height 5
type input "1"
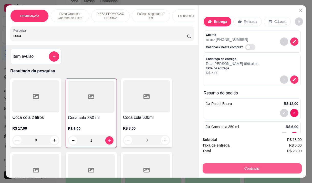
click at [246, 163] on button "Continuar" at bounding box center [252, 168] width 99 height 10
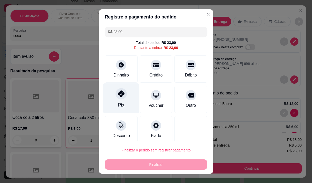
click at [121, 108] on div "Pix" at bounding box center [121, 104] width 6 height 7
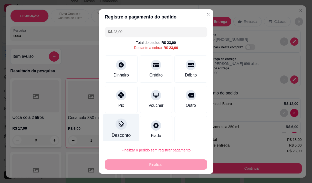
type input "R$ 0,00"
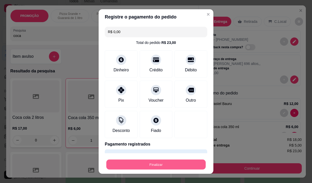
click at [155, 162] on button "Finalizar" at bounding box center [155, 164] width 99 height 10
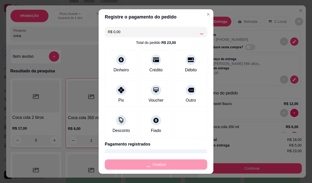
type input "0"
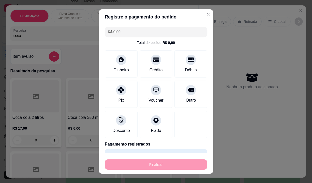
type input "-R$ 23,00"
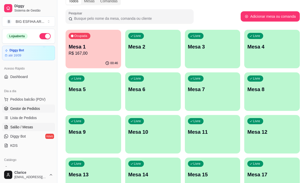
click at [22, 107] on span "Gestor de Pedidos" at bounding box center [25, 108] width 30 height 5
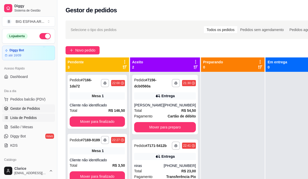
click at [30, 118] on span "Lista de Pedidos" at bounding box center [23, 117] width 27 height 5
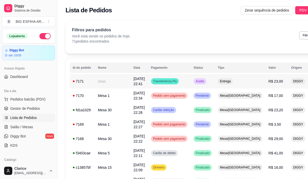
click at [153, 84] on div "Transferência Pix" at bounding box center [165, 81] width 28 height 6
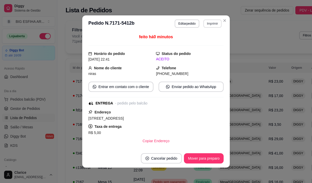
click at [210, 24] on button "Imprimir" at bounding box center [212, 23] width 18 height 8
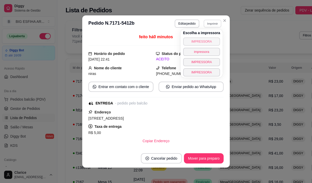
click at [208, 41] on button "IMPRESSORA" at bounding box center [201, 41] width 37 height 8
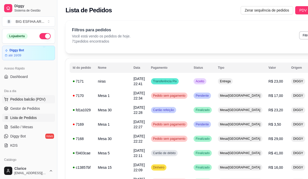
click at [31, 99] on span "Pedidos balcão (PDV)" at bounding box center [27, 99] width 35 height 5
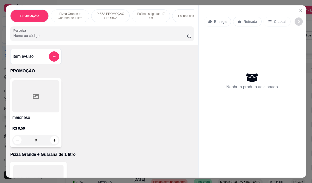
click at [208, 21] on icon at bounding box center [210, 21] width 4 height 4
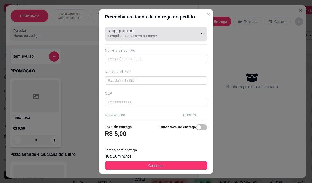
click at [152, 33] on div at bounding box center [156, 34] width 96 height 10
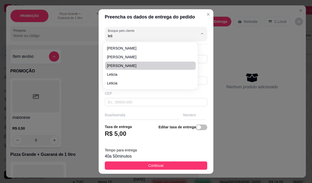
click at [143, 69] on li "[PERSON_NAME]" at bounding box center [150, 65] width 91 height 8
type input "[PERSON_NAME]"
type input "85989906970"
type input "[PERSON_NAME]"
type input "[STREET_ADDRESS] casa"
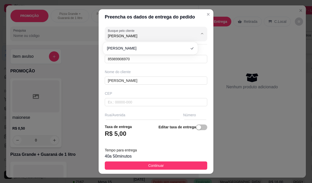
type input "Leticia"
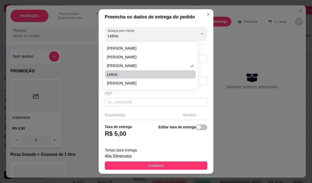
click at [121, 72] on span "Leticia" at bounding box center [147, 74] width 81 height 5
type input "85997217840"
type input "Leticia"
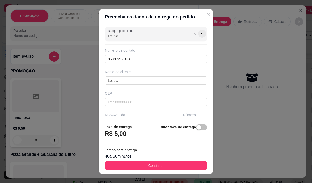
type input "Leticia"
click at [200, 33] on icon "Show suggestions" at bounding box center [202, 34] width 4 height 4
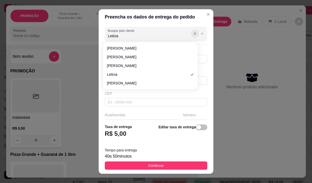
click at [194, 34] on icon "Show suggestions" at bounding box center [195, 34] width 2 height 2
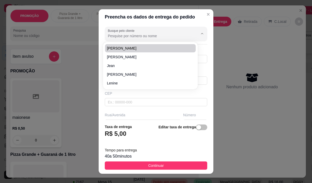
click at [220, 30] on div "Preencha os dados de entrega do pedido Busque pelo cliente Número de contato 85…" at bounding box center [156, 91] width 312 height 183
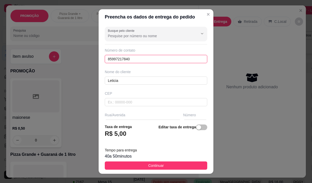
click at [138, 61] on input "85997217840" at bounding box center [156, 59] width 102 height 8
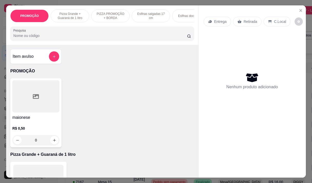
click at [216, 19] on p "Entrega" at bounding box center [220, 21] width 13 height 5
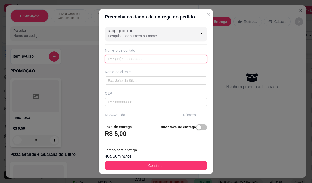
click at [154, 57] on input "text" at bounding box center [156, 59] width 102 height 8
type input "[PHONE_NUMBER]"
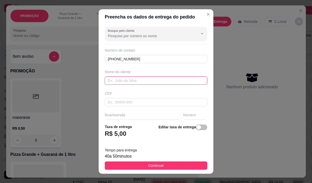
click at [110, 82] on input "text" at bounding box center [156, 80] width 102 height 8
type input "leticia"
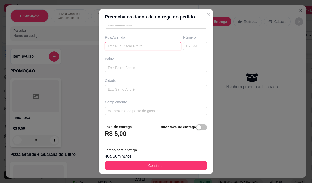
paste input "[STREET_ADDRESS][PERSON_NAME]"
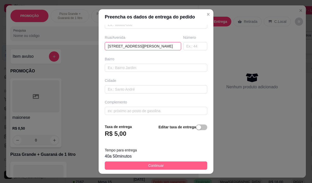
type input "[STREET_ADDRESS][PERSON_NAME]"
click at [148, 163] on span "Continuar" at bounding box center [156, 165] width 16 height 6
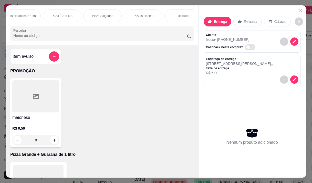
scroll to position [0, 297]
click at [103, 14] on p "Pizza Salgadas" at bounding box center [96, 16] width 21 height 4
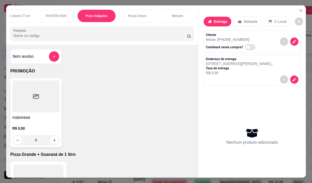
scroll to position [13, 0]
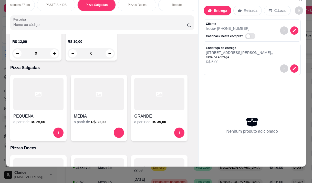
click at [163, 119] on h6 "R$ 35,00" at bounding box center [158, 121] width 15 height 5
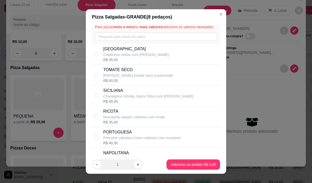
scroll to position [26, 0]
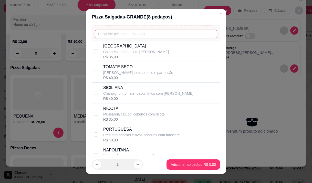
click at [121, 38] on input "text" at bounding box center [156, 34] width 122 height 8
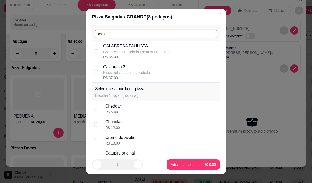
type input "cala"
click at [117, 75] on p "Mussarela, calabresa, cebola" at bounding box center [126, 72] width 47 height 5
checkbox input "true"
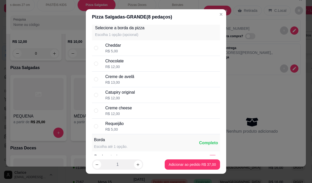
scroll to position [102, 0]
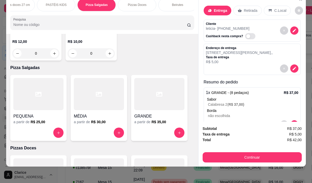
click at [34, 22] on input "Pesquisa" at bounding box center [100, 24] width 174 height 5
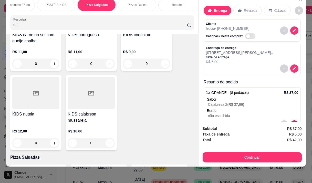
scroll to position [4051, 0]
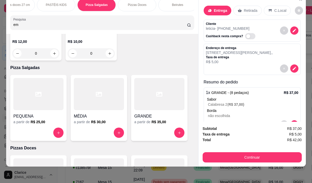
type input "em"
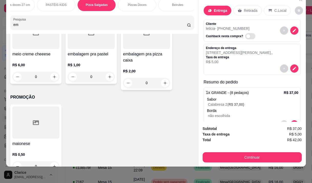
scroll to position [26, 0]
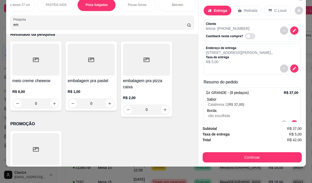
click at [132, 88] on h4 "embalagem pra pizza caixa" at bounding box center [146, 84] width 47 height 12
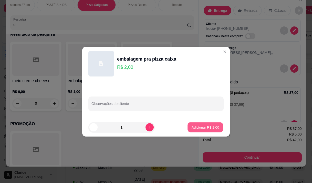
click at [195, 125] on p "Adicionar R$ 2,00" at bounding box center [205, 126] width 28 height 5
type input "1"
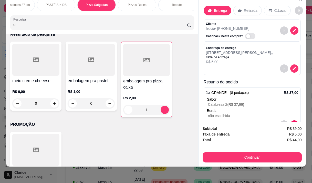
click at [76, 87] on div "R$ 1,00 0" at bounding box center [91, 96] width 47 height 25
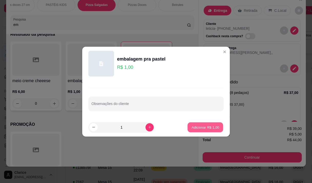
click at [192, 124] on button "Adicionar R$ 1,00" at bounding box center [205, 127] width 36 height 10
type input "1"
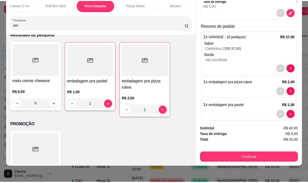
scroll to position [63, 0]
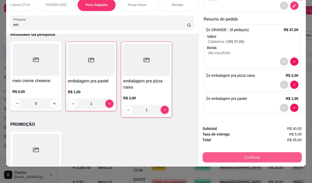
click at [277, 153] on button "Continuar" at bounding box center [252, 157] width 99 height 10
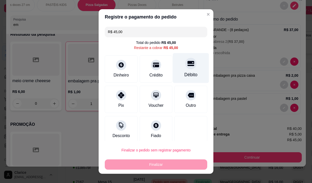
click at [182, 71] on div "Débito" at bounding box center [191, 68] width 36 height 30
type input "R$ 0,00"
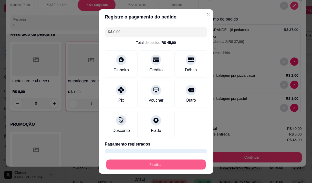
click at [176, 164] on button "Finalizar" at bounding box center [155, 164] width 99 height 10
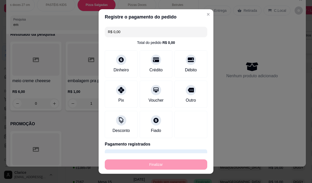
type input "0"
type input "-R$ 45,00"
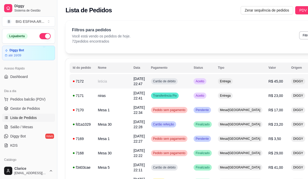
click at [130, 84] on td "[DATE] 22:47" at bounding box center [138, 81] width 17 height 14
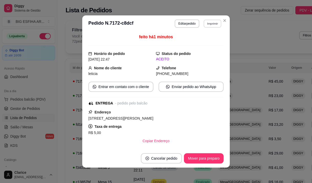
click at [213, 25] on button "Imprimir" at bounding box center [213, 23] width 18 height 8
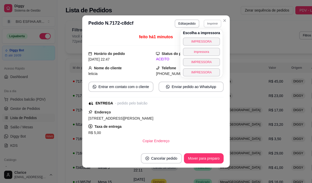
click at [208, 46] on div "Escolha a impressora IMPRESSORA impressora IMPRESSORA IMPRESSORA" at bounding box center [201, 53] width 42 height 48
click at [208, 44] on button "IMPRESSORA" at bounding box center [201, 41] width 37 height 8
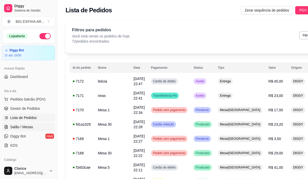
click at [21, 128] on span "Salão / Mesas" at bounding box center [21, 126] width 23 height 5
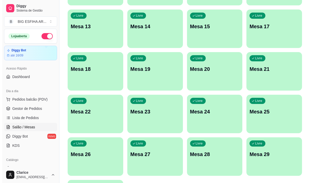
scroll to position [229, 0]
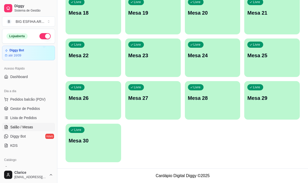
click at [93, 144] on div "Livre Mesa 30" at bounding box center [94, 139] width 56 height 32
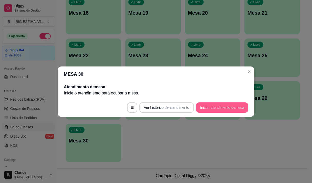
click at [220, 104] on button "Iniciar atendimento de mesa" at bounding box center [222, 107] width 52 height 10
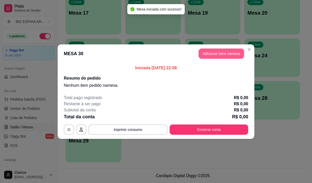
click at [209, 55] on button "Adicionar itens na mesa" at bounding box center [221, 53] width 46 height 10
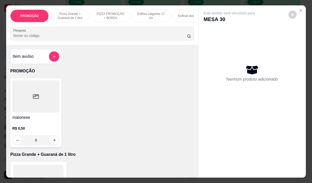
click at [73, 16] on p "Pizza Grande + Guaraná de 1 litro" at bounding box center [70, 16] width 30 height 8
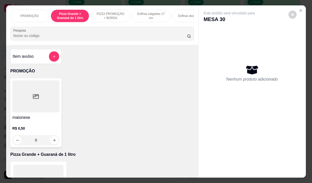
scroll to position [13, 0]
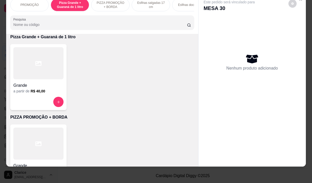
click at [41, 94] on div "Grande a partir de R$ 40,00" at bounding box center [38, 77] width 56 height 66
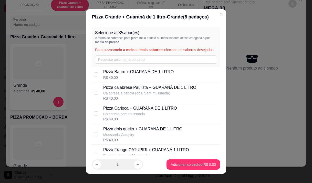
click at [129, 116] on p "Calabresa com mussarela" at bounding box center [140, 113] width 74 height 5
checkbox input "true"
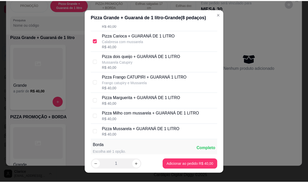
scroll to position [77, 0]
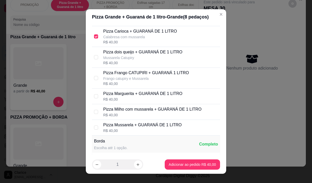
drag, startPoint x: 125, startPoint y: 102, endPoint x: 159, endPoint y: 121, distance: 38.5
click at [126, 102] on div "R$ 40,00" at bounding box center [142, 99] width 79 height 5
checkbox input "true"
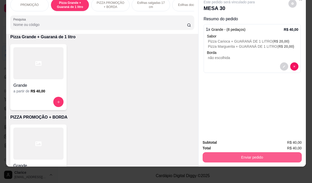
click at [247, 153] on button "Enviar pedido" at bounding box center [252, 157] width 99 height 10
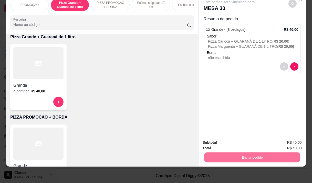
click at [235, 137] on button "Não registrar e enviar pedido" at bounding box center [234, 141] width 53 height 10
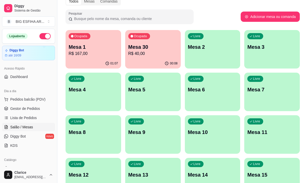
scroll to position [25, 0]
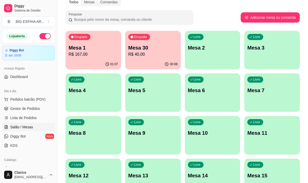
click at [95, 53] on p "R$ 167,00" at bounding box center [93, 54] width 49 height 6
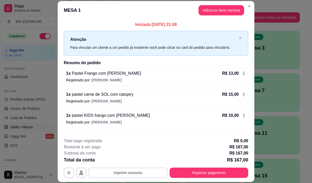
click at [117, 171] on button "Imprimir consumo" at bounding box center [127, 172] width 79 height 10
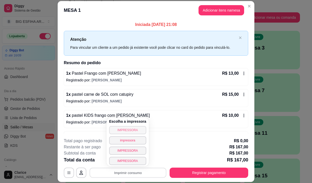
click at [124, 133] on button "IMPRESSORA" at bounding box center [127, 130] width 37 height 8
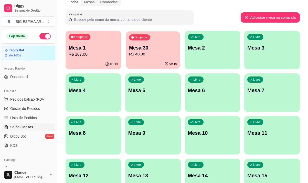
click at [156, 60] on div "00:15" at bounding box center [153, 64] width 54 height 10
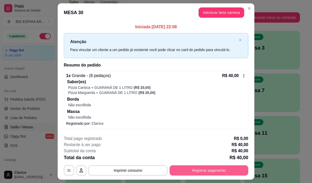
click at [201, 169] on button "Registrar pagamento" at bounding box center [209, 170] width 79 height 10
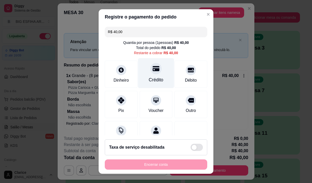
click at [151, 75] on div "Crédito" at bounding box center [156, 73] width 36 height 30
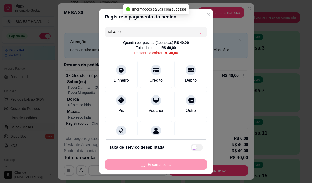
type input "R$ 0,00"
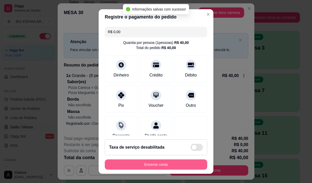
click at [182, 164] on button "Encerrar conta" at bounding box center [156, 164] width 102 height 10
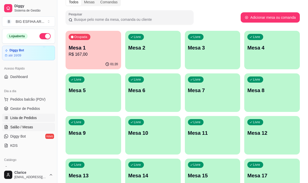
click at [28, 118] on span "Lista de Pedidos" at bounding box center [23, 117] width 27 height 5
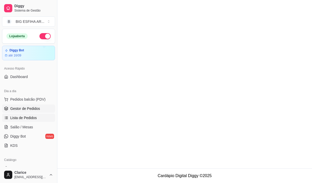
click at [30, 108] on span "Gestor de Pedidos" at bounding box center [25, 108] width 30 height 5
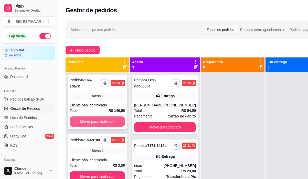
click at [106, 119] on button "Mover para finalizado" at bounding box center [97, 121] width 55 height 10
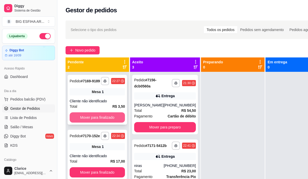
click at [113, 115] on button "Mover para finalizado" at bounding box center [97, 117] width 55 height 10
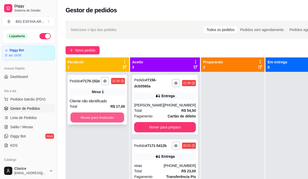
click at [113, 115] on button "Mover para finalizado" at bounding box center [97, 117] width 54 height 10
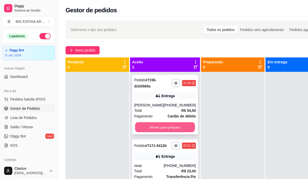
click at [180, 132] on button "Mover para preparo" at bounding box center [165, 127] width 60 height 10
click at [180, 132] on div "Mover para preparo" at bounding box center [165, 127] width 62 height 10
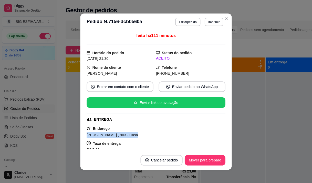
click at [180, 133] on div "[PERSON_NAME] , 903 - Casa" at bounding box center [156, 134] width 139 height 6
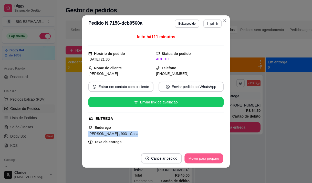
click at [196, 157] on button "Mover para preparo" at bounding box center [203, 158] width 38 height 10
click at [212, 156] on button "Mover para entrega" at bounding box center [203, 158] width 39 height 10
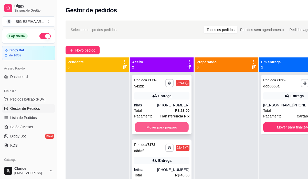
click at [172, 123] on button "Mover para preparo" at bounding box center [162, 127] width 54 height 10
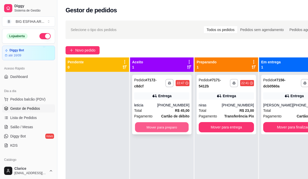
click at [176, 125] on button "Mover para preparo" at bounding box center [162, 127] width 54 height 10
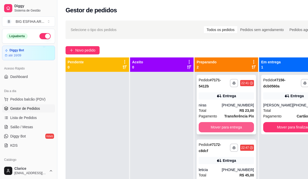
click at [229, 128] on button "Mover para entrega" at bounding box center [226, 127] width 55 height 10
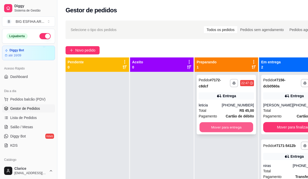
click at [235, 123] on button "Mover para entrega" at bounding box center [227, 127] width 54 height 10
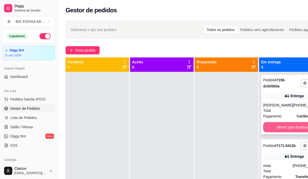
click at [277, 130] on button "Mover para finalizado" at bounding box center [294, 127] width 62 height 10
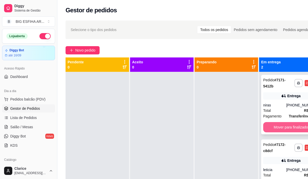
click at [278, 125] on button "Mover para finalizado" at bounding box center [290, 127] width 55 height 10
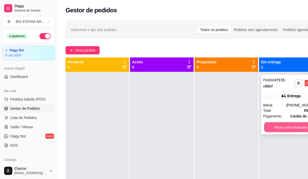
click at [279, 122] on button "Mover para finalizado" at bounding box center [291, 127] width 54 height 10
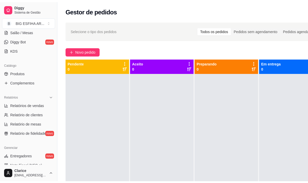
scroll to position [102, 0]
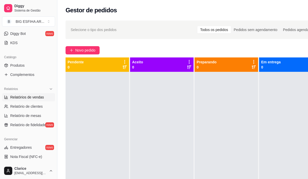
click at [28, 98] on span "Relatórios de vendas" at bounding box center [27, 97] width 34 height 5
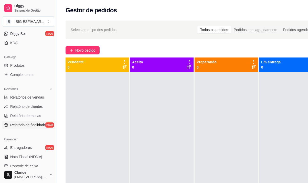
select select "ALL"
select select "0"
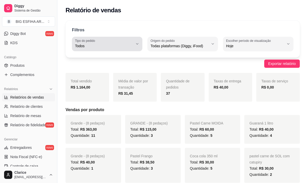
click at [129, 38] on button "Tipo do pedido Todos" at bounding box center [107, 44] width 70 height 14
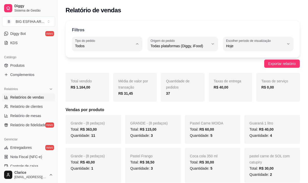
click at [113, 66] on span "Entrega" at bounding box center [104, 66] width 55 height 5
type input "DELIVERY"
select select "DELIVERY"
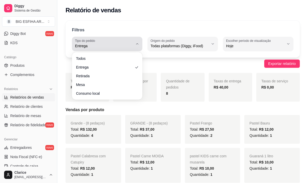
click at [112, 49] on div "Entrega" at bounding box center [104, 44] width 58 height 10
click at [111, 44] on span "Entrega" at bounding box center [104, 45] width 58 height 5
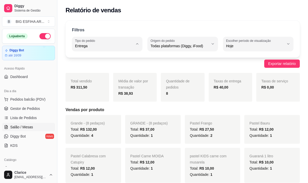
click at [23, 127] on span "Salão / Mesas" at bounding box center [21, 126] width 23 height 5
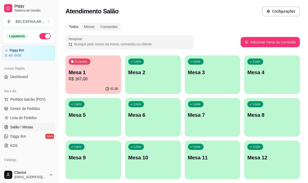
click at [100, 70] on p "Mesa 1" at bounding box center [93, 72] width 49 height 7
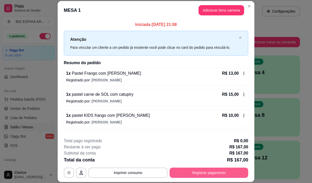
click at [208, 172] on button "Registrar pagamento" at bounding box center [209, 172] width 79 height 10
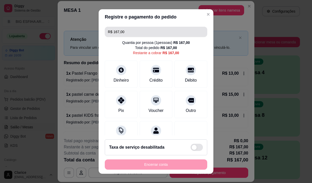
click at [125, 30] on input "R$ 167,00" at bounding box center [156, 32] width 96 height 10
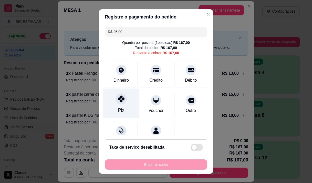
click at [118, 100] on icon at bounding box center [121, 98] width 7 height 7
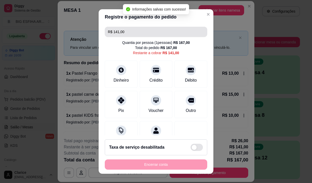
click at [133, 32] on input "R$ 141,00" at bounding box center [156, 32] width 96 height 10
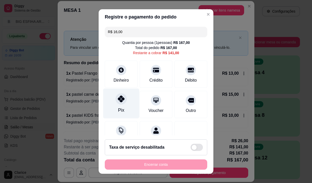
click at [119, 102] on div at bounding box center [121, 98] width 11 height 11
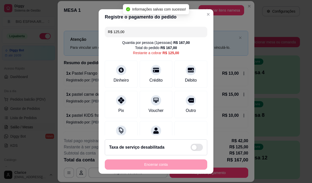
click at [125, 34] on input "R$ 125,00" at bounding box center [156, 32] width 96 height 10
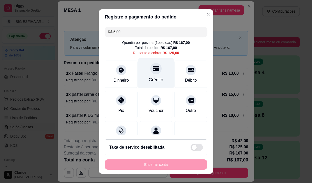
click at [152, 80] on div "Crédito" at bounding box center [156, 79] width 15 height 7
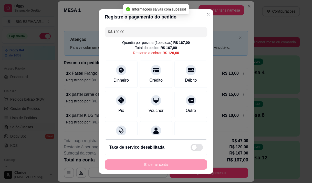
click at [128, 32] on input "R$ 120,00" at bounding box center [156, 32] width 96 height 10
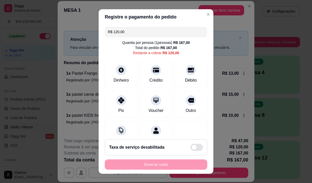
drag, startPoint x: 114, startPoint y: 37, endPoint x: 120, endPoint y: 27, distance: 11.3
click at [118, 33] on div "R$ 120,00 Quantia por pessoa ( 1 pessoas) R$ 167,00 Total do pedido R$ 167,00 R…" at bounding box center [156, 80] width 115 height 111
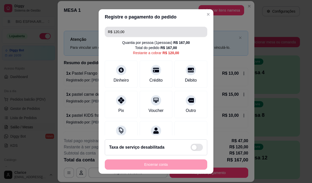
click at [124, 34] on input "R$ 120,00" at bounding box center [156, 32] width 96 height 10
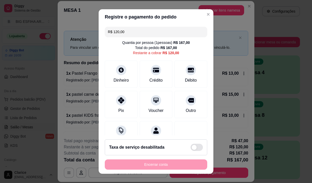
click at [124, 34] on input "R$ 120,00" at bounding box center [156, 32] width 96 height 10
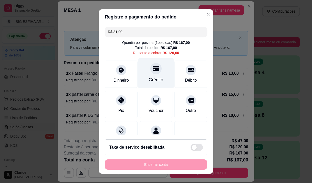
click at [149, 81] on div "Crédito" at bounding box center [156, 79] width 15 height 7
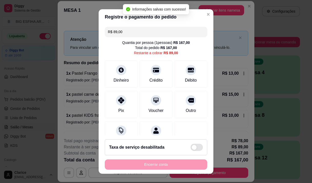
click at [128, 32] on input "R$ 89,00" at bounding box center [156, 32] width 96 height 10
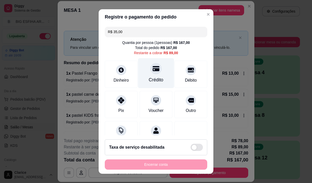
click at [149, 77] on div "Crédito" at bounding box center [156, 79] width 15 height 7
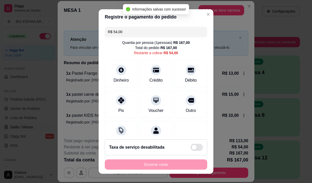
click at [126, 31] on input "R$ 54,00" at bounding box center [156, 32] width 96 height 10
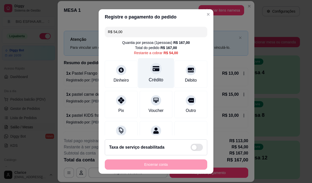
click at [155, 79] on div "Crédito" at bounding box center [156, 79] width 15 height 7
type input "R$ 0,00"
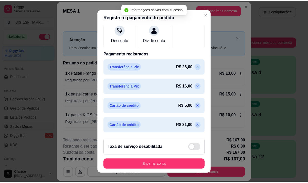
scroll to position [128, 0]
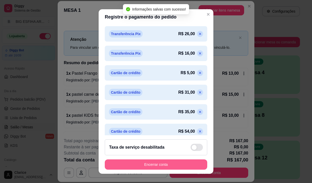
click at [168, 163] on button "Encerrar conta" at bounding box center [156, 164] width 102 height 10
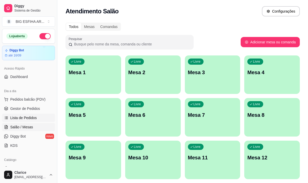
click at [45, 114] on link "Lista de Pedidos" at bounding box center [28, 117] width 53 height 8
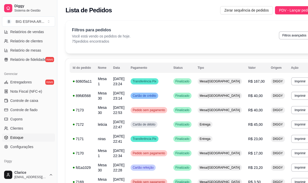
scroll to position [135, 0]
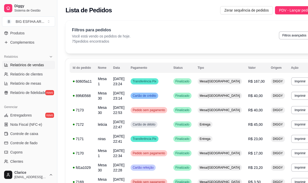
click at [23, 64] on span "Relatórios de vendas" at bounding box center [27, 64] width 34 height 5
select select "ALL"
select select "0"
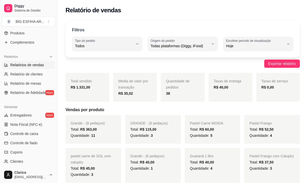
click at [72, 140] on div "Grande - (8 pedaços) Total: R$ 363,00 Quantidade: 11" at bounding box center [94, 129] width 56 height 29
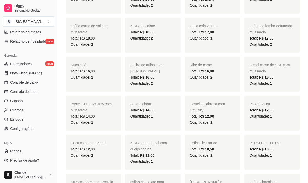
scroll to position [256, 0]
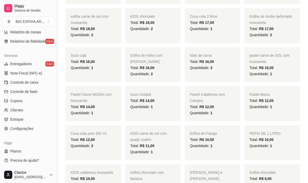
click at [56, 148] on button "Toggle Sidebar" at bounding box center [57, 91] width 4 height 183
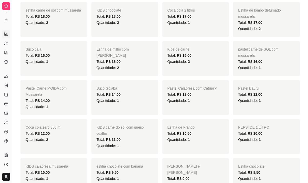
scroll to position [83, 0]
drag, startPoint x: 14, startPoint y: 138, endPoint x: 27, endPoint y: 139, distance: 13.6
click at [12, 144] on button "Toggle Sidebar" at bounding box center [12, 91] width 4 height 183
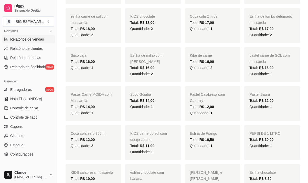
scroll to position [135, 0]
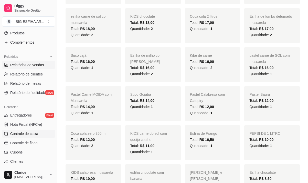
click at [31, 133] on span "Controle de caixa" at bounding box center [24, 133] width 28 height 5
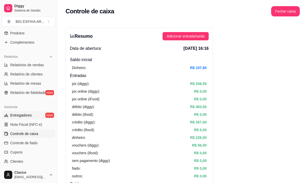
scroll to position [109, 0]
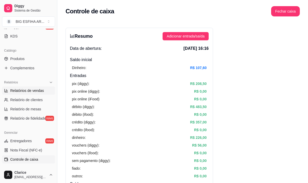
click at [27, 88] on span "Relatórios de vendas" at bounding box center [27, 90] width 34 height 5
select select "ALL"
select select "0"
